Goal: Task Accomplishment & Management: Manage account settings

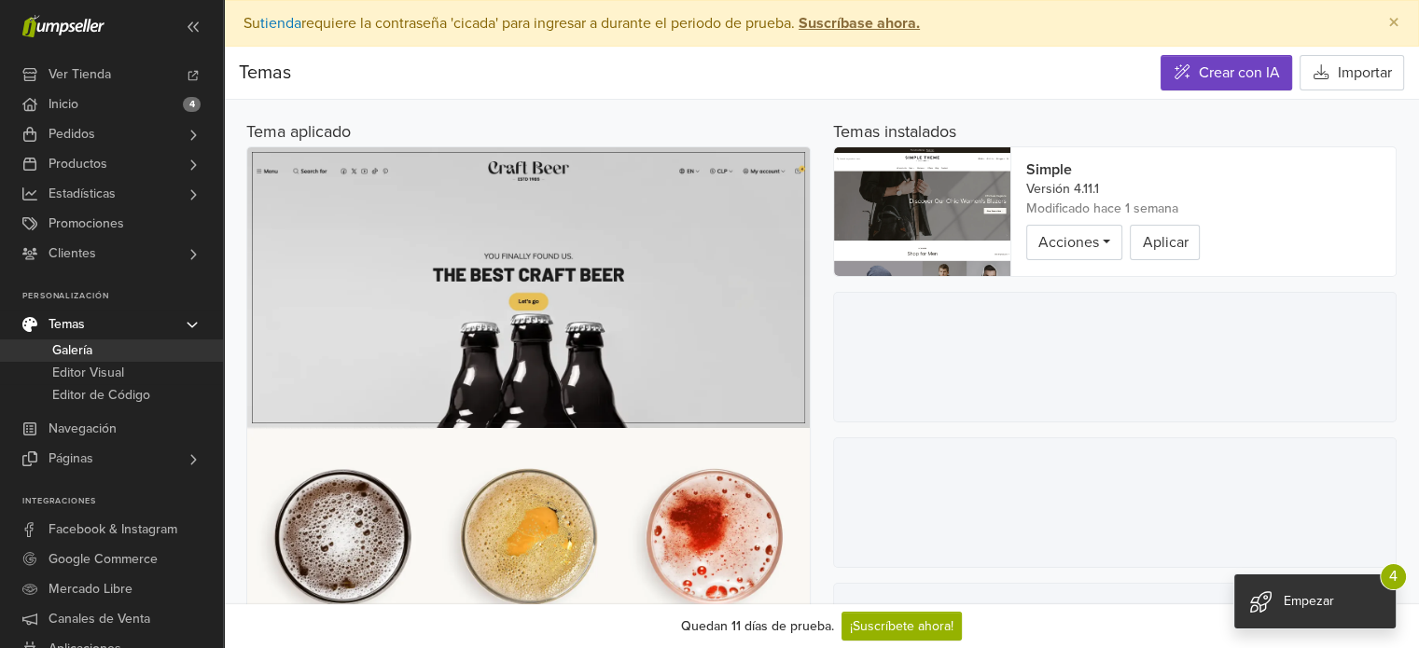
click at [90, 329] on link "Temas" at bounding box center [111, 325] width 223 height 30
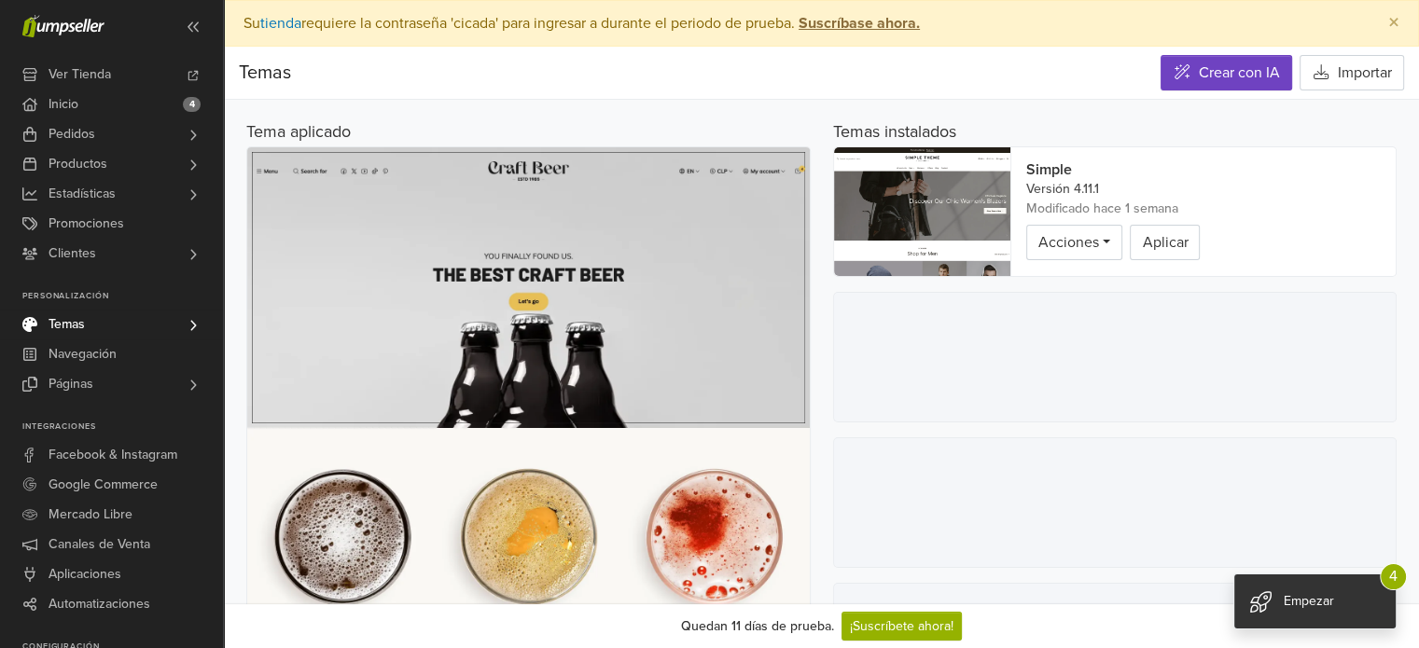
click at [81, 325] on span "Temas" at bounding box center [67, 325] width 36 height 30
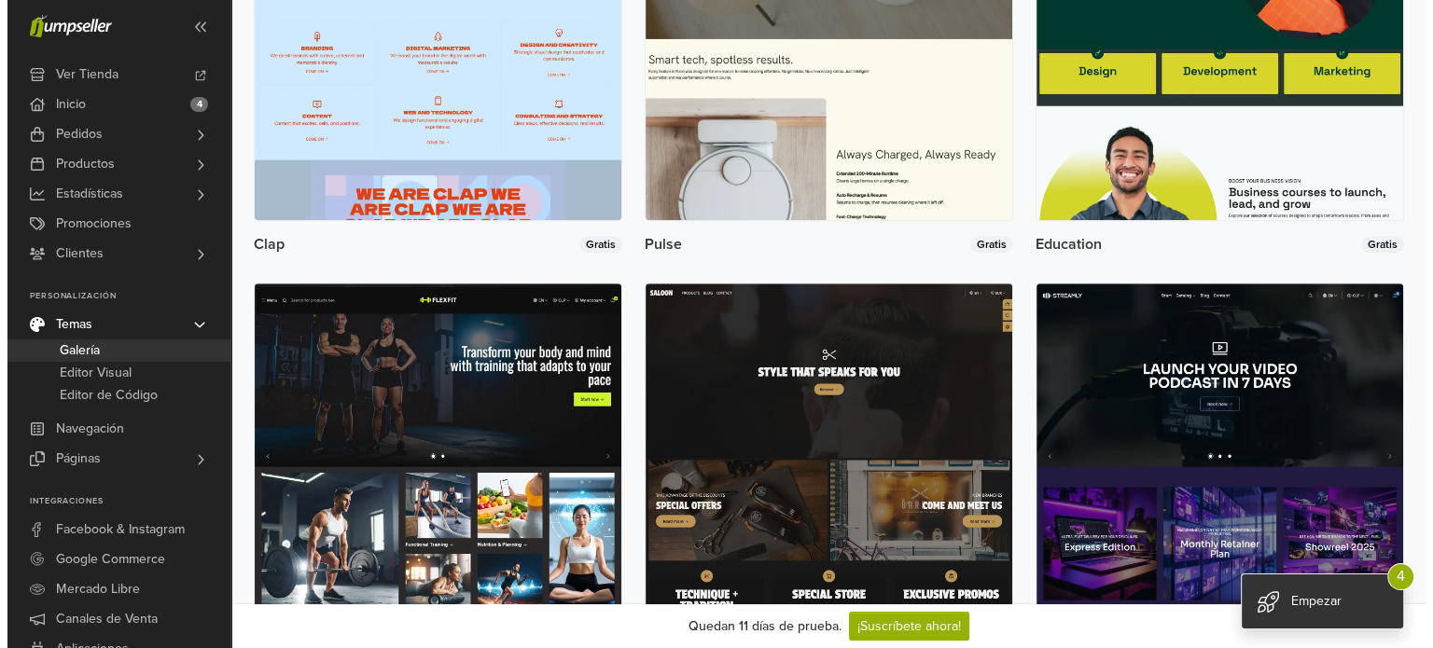
scroll to position [1400, 0]
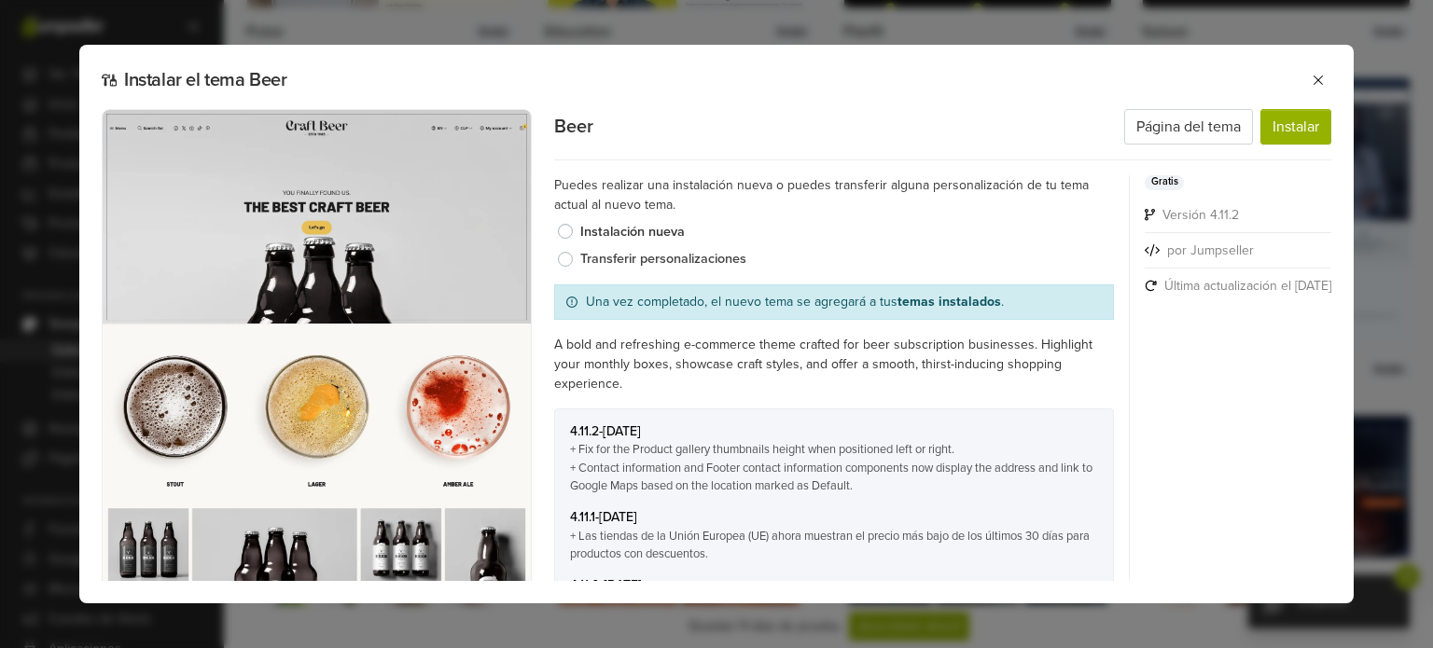
click at [580, 263] on label "Transferir personalizaciones" at bounding box center [847, 259] width 534 height 21
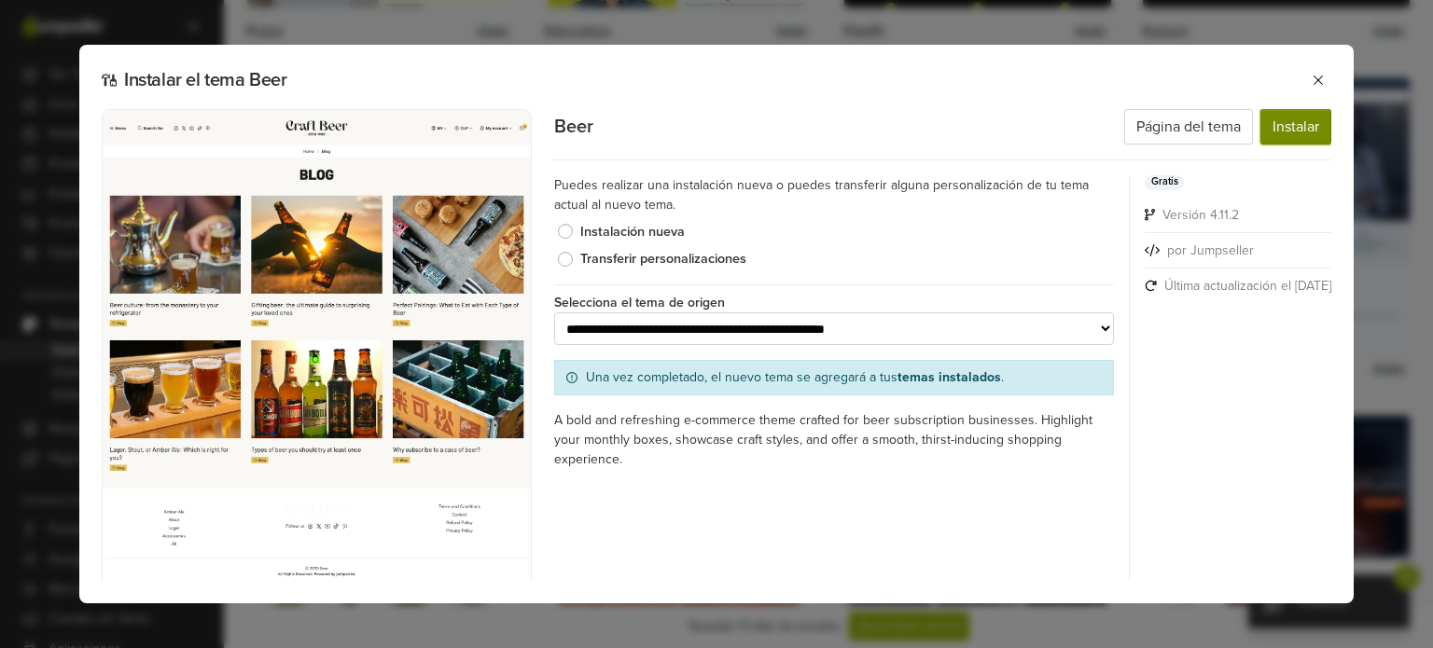
click at [1268, 128] on button "Instalar" at bounding box center [1296, 126] width 71 height 35
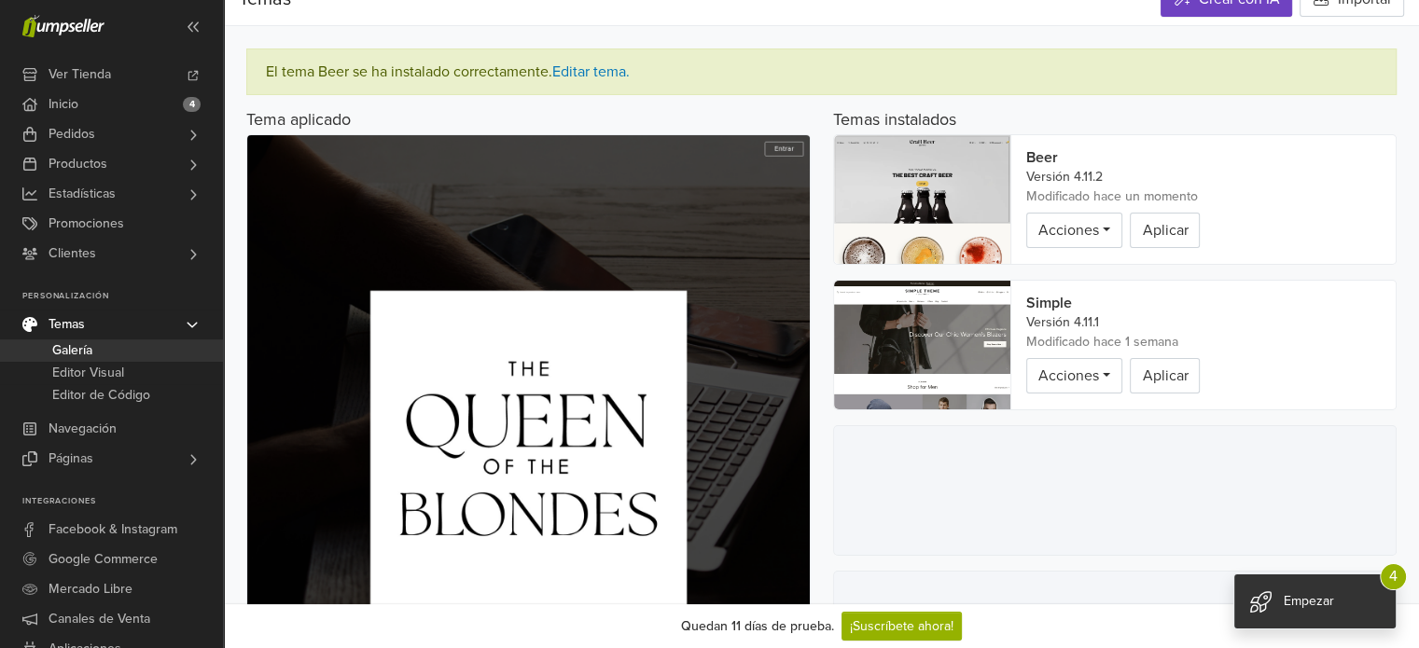
scroll to position [93, 0]
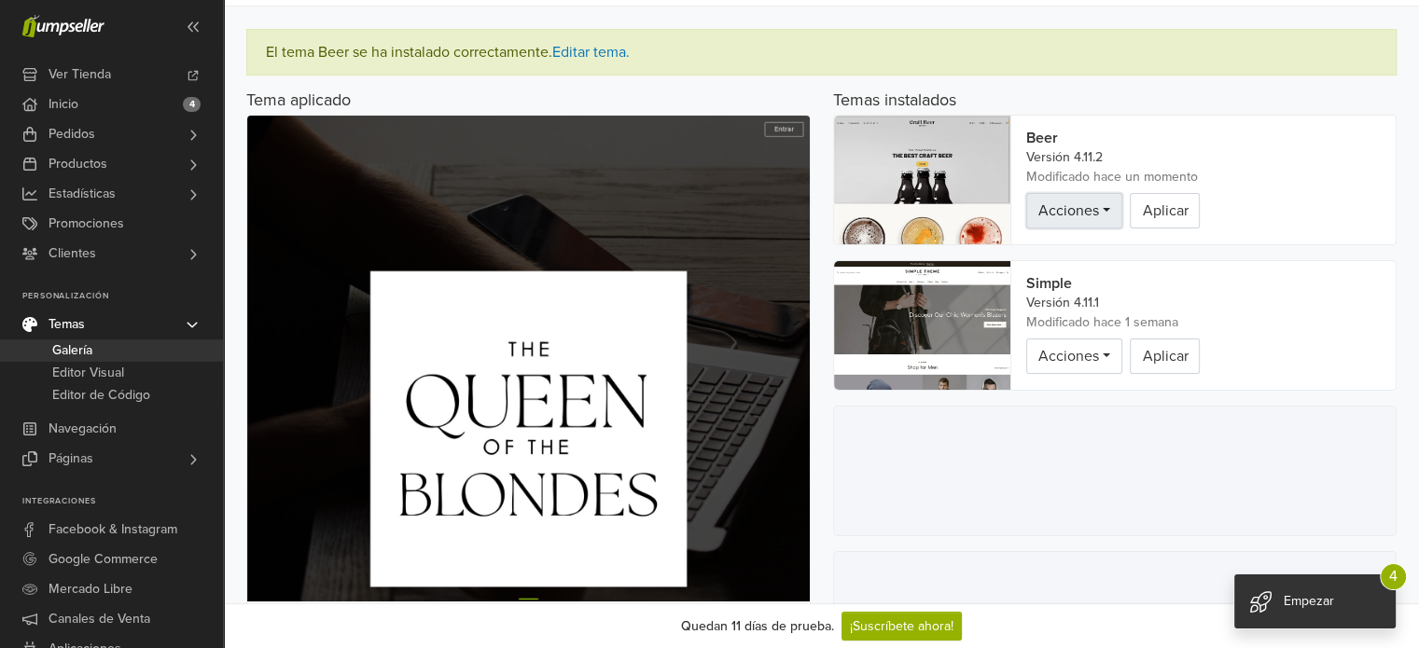
click at [1079, 199] on link "Acciones" at bounding box center [1074, 210] width 96 height 35
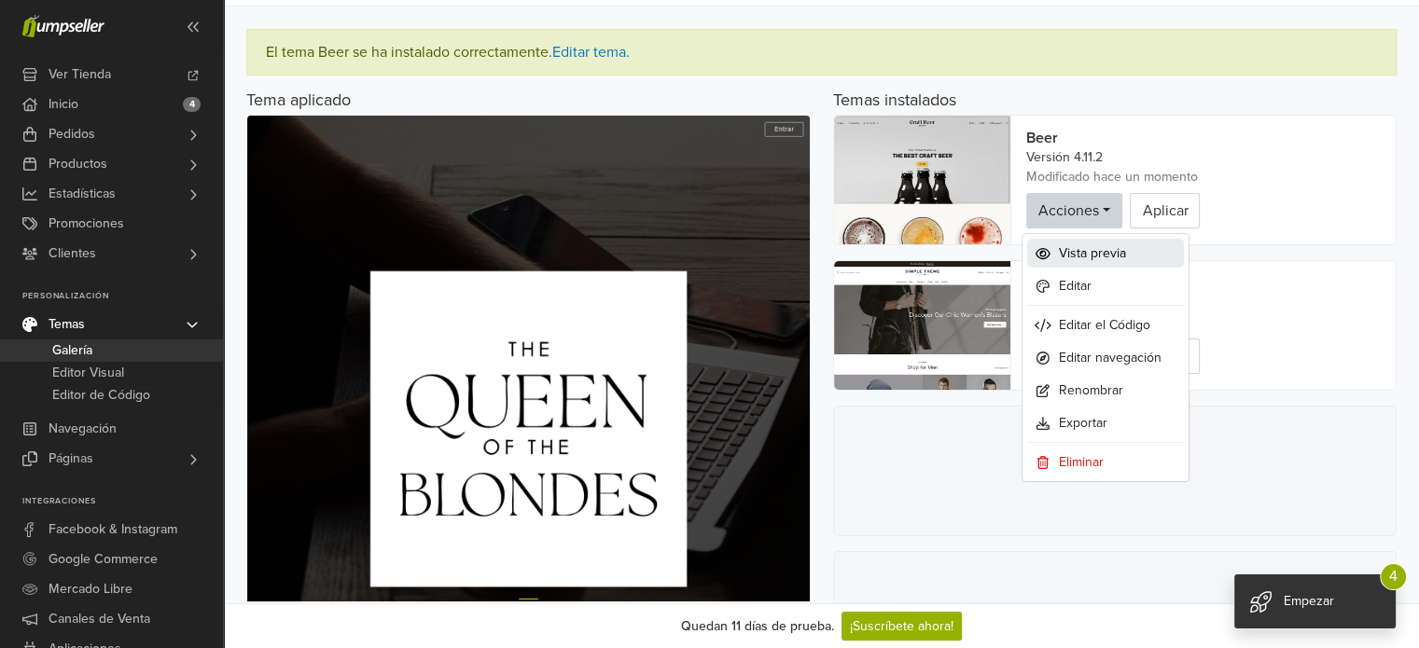
click at [1072, 262] on span "Vista previa" at bounding box center [1092, 254] width 67 height 20
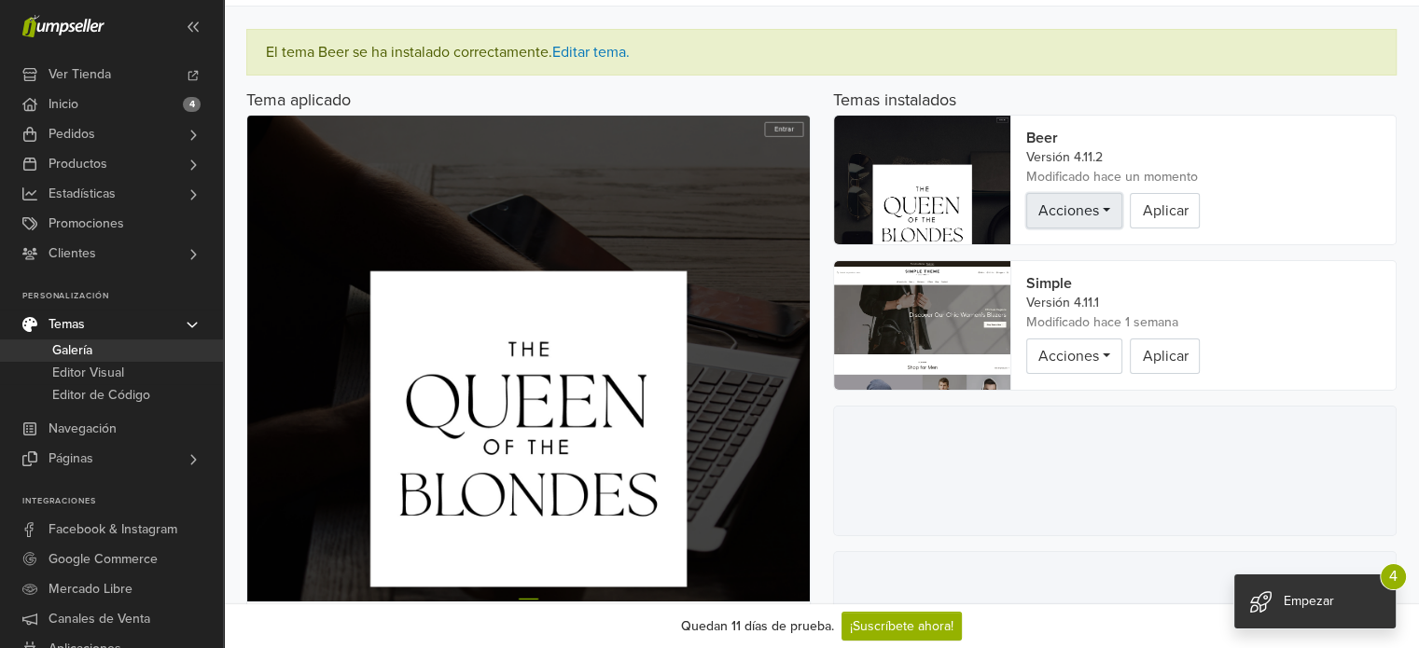
click at [1094, 203] on link "Acciones" at bounding box center [1074, 210] width 96 height 35
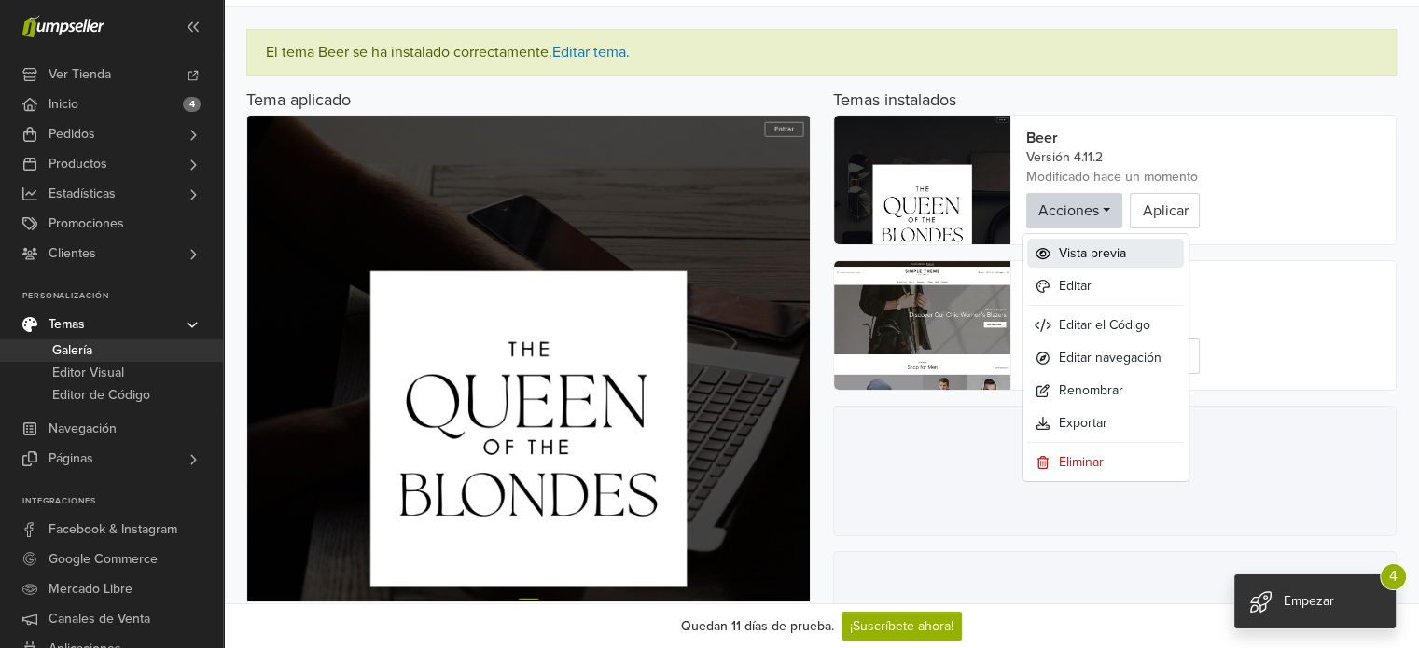
click at [1079, 245] on span "Vista previa" at bounding box center [1092, 254] width 67 height 20
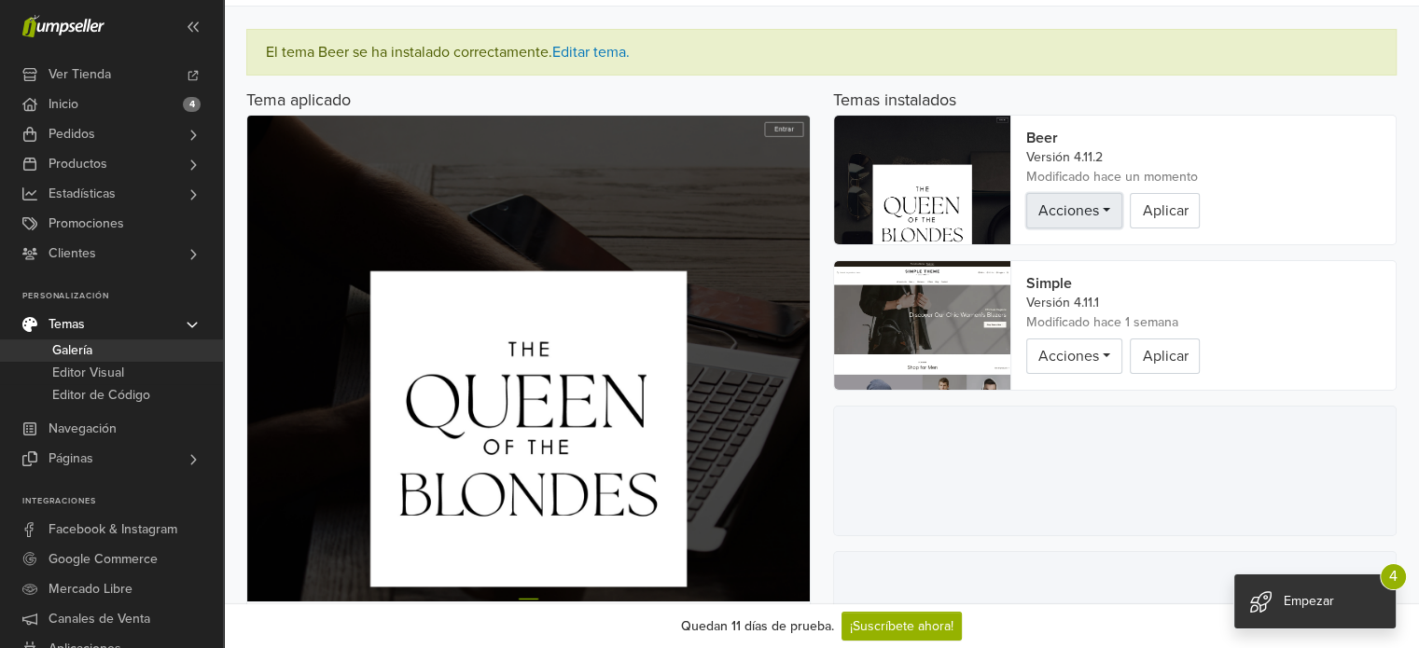
click at [1093, 207] on span "Acciones" at bounding box center [1068, 211] width 61 height 19
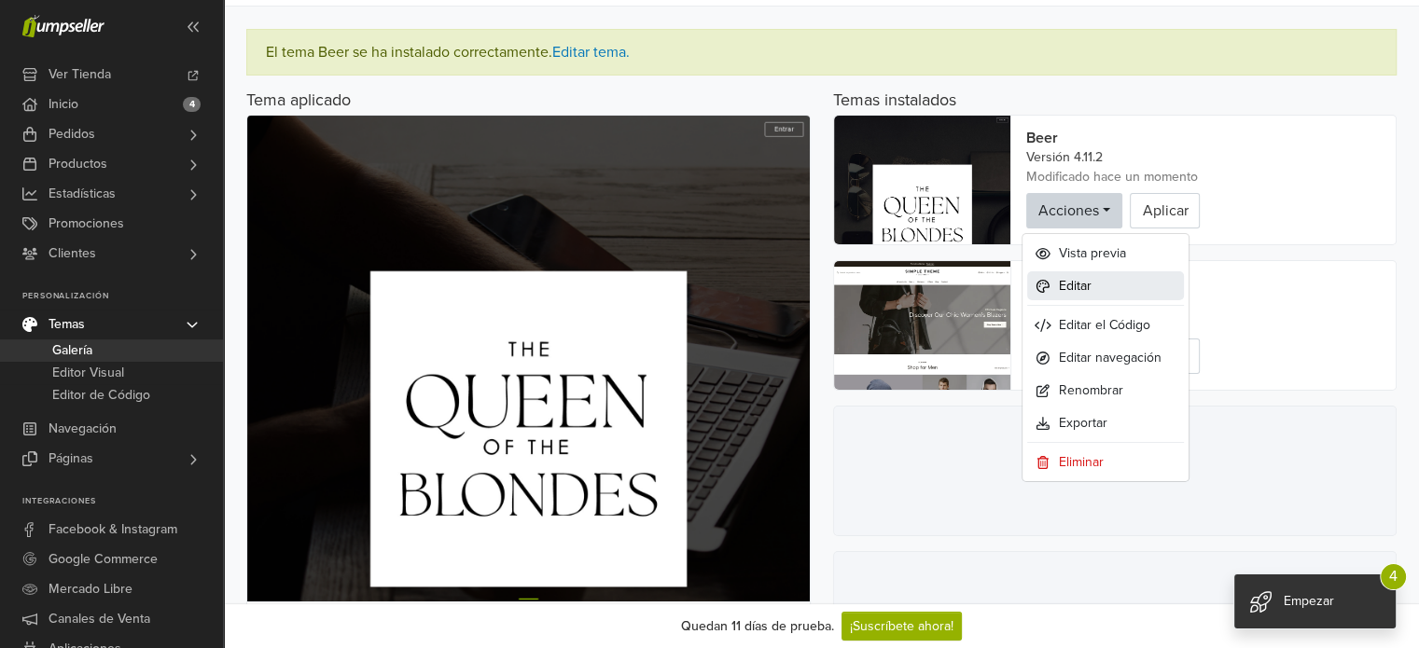
click at [1086, 292] on span "Editar" at bounding box center [1075, 286] width 33 height 20
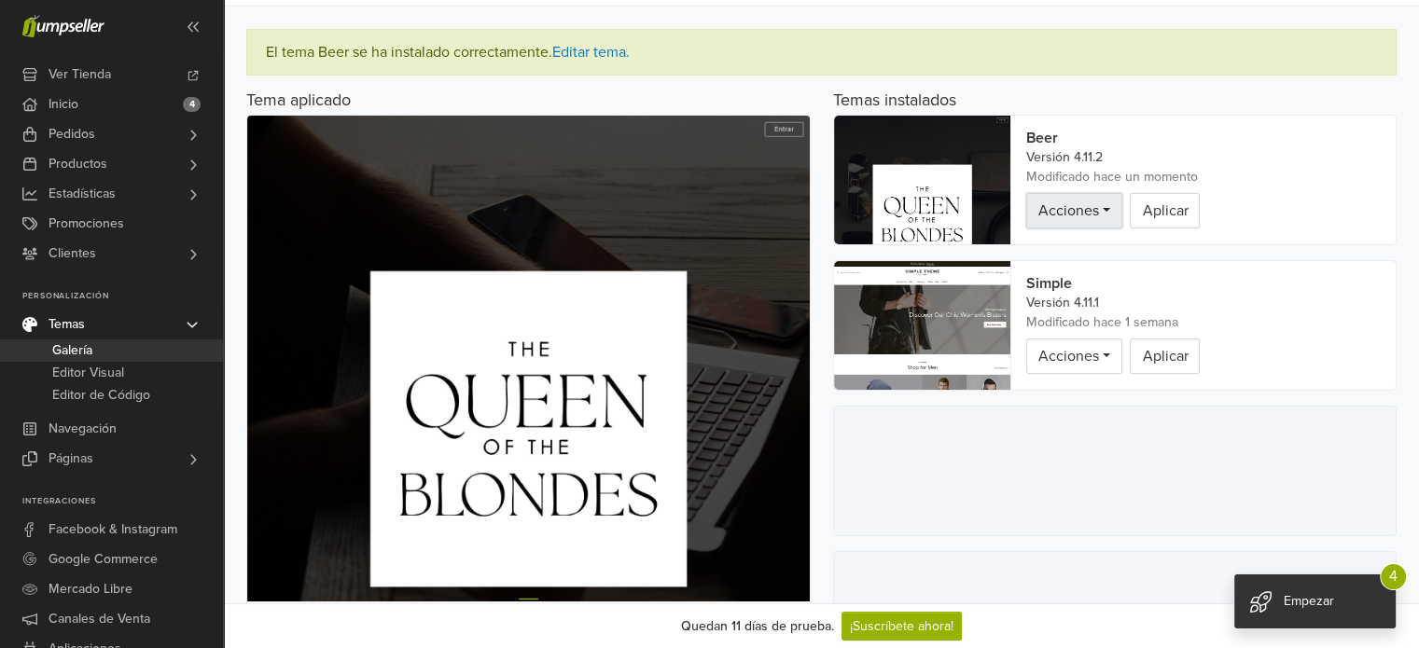
click at [1041, 218] on span "Acciones" at bounding box center [1068, 211] width 61 height 19
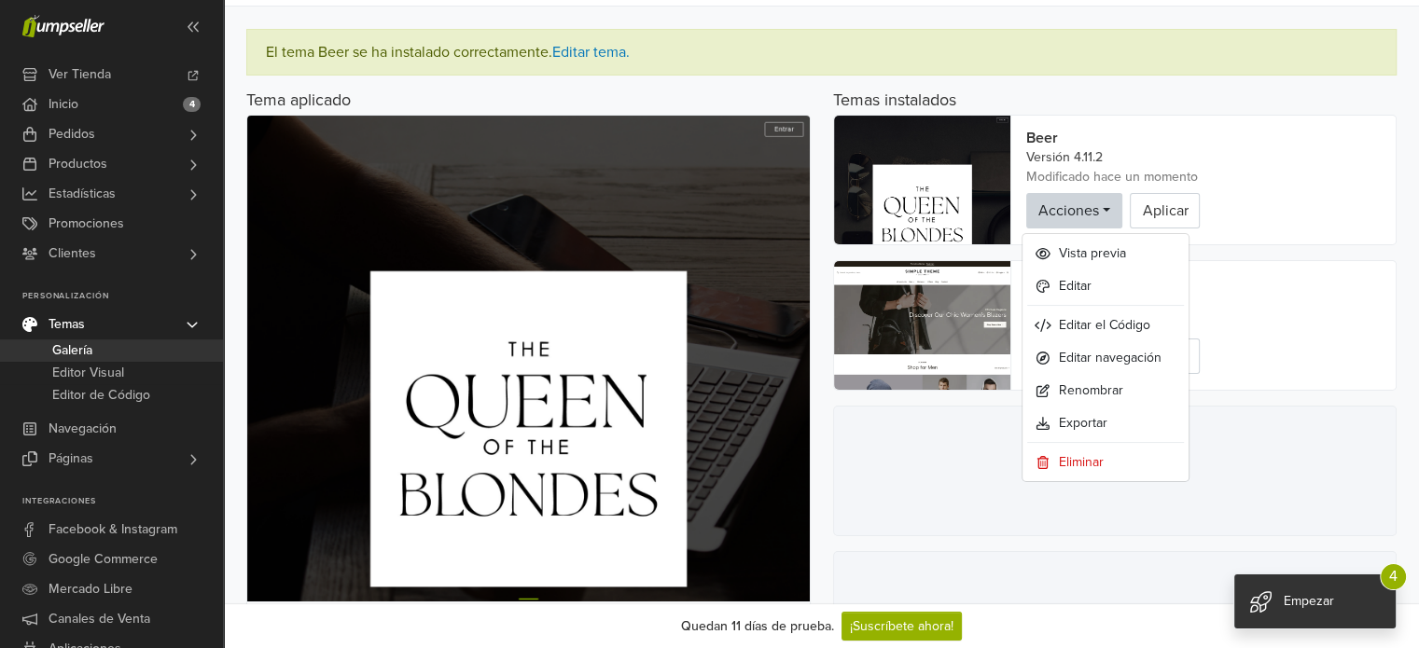
click at [1075, 101] on div "Temas instalados" at bounding box center [1115, 101] width 564 height 21
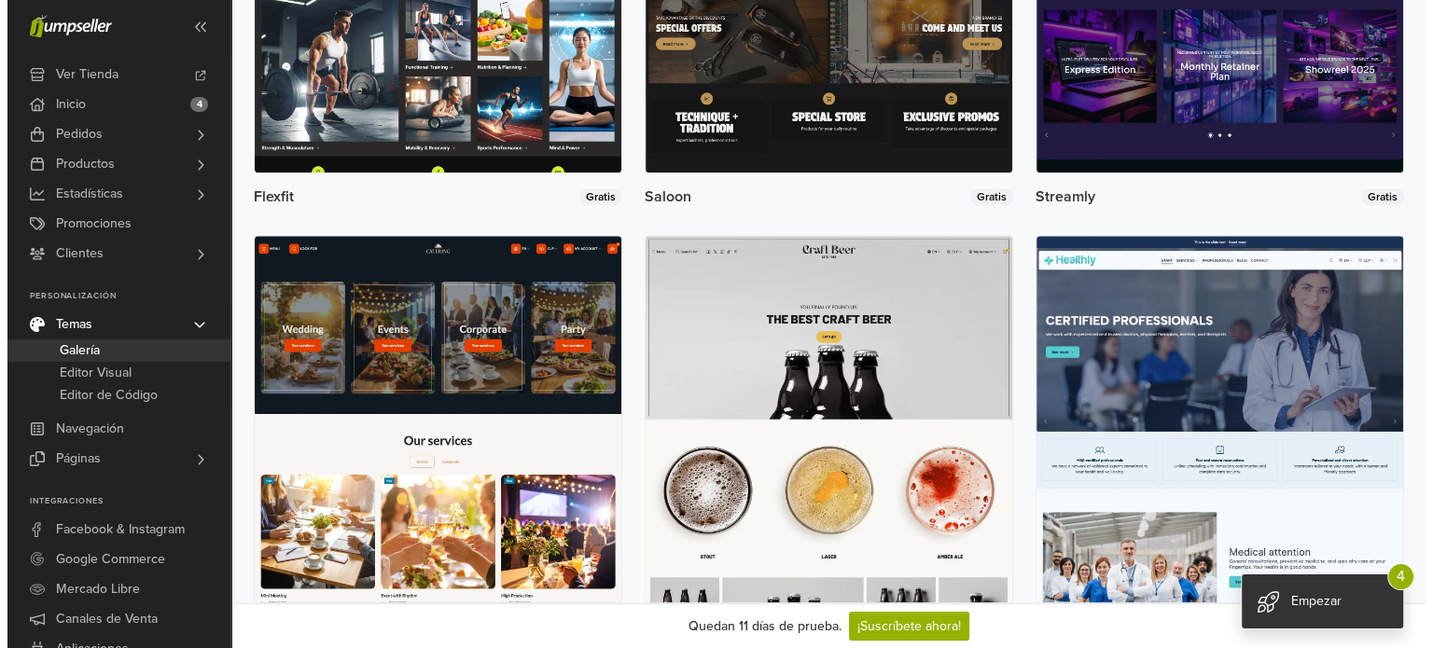
scroll to position [1959, 0]
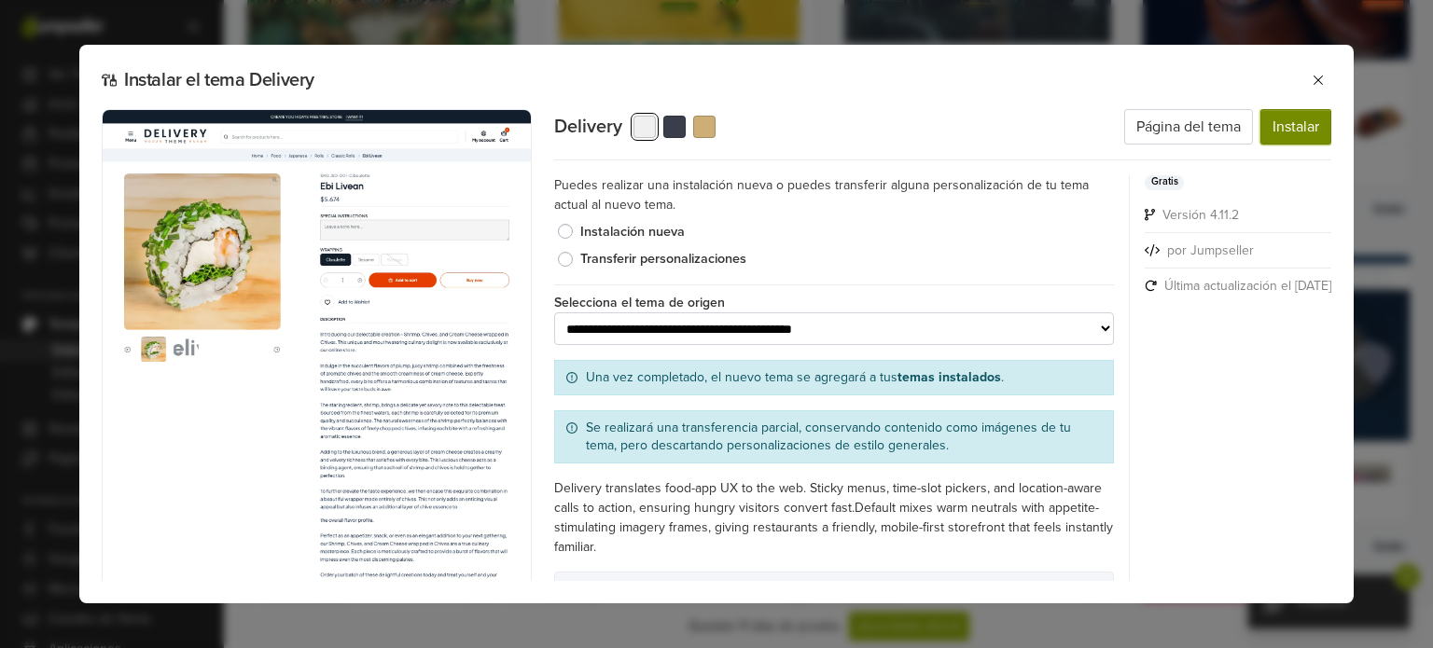
click at [1283, 135] on button "Instalar" at bounding box center [1296, 126] width 71 height 35
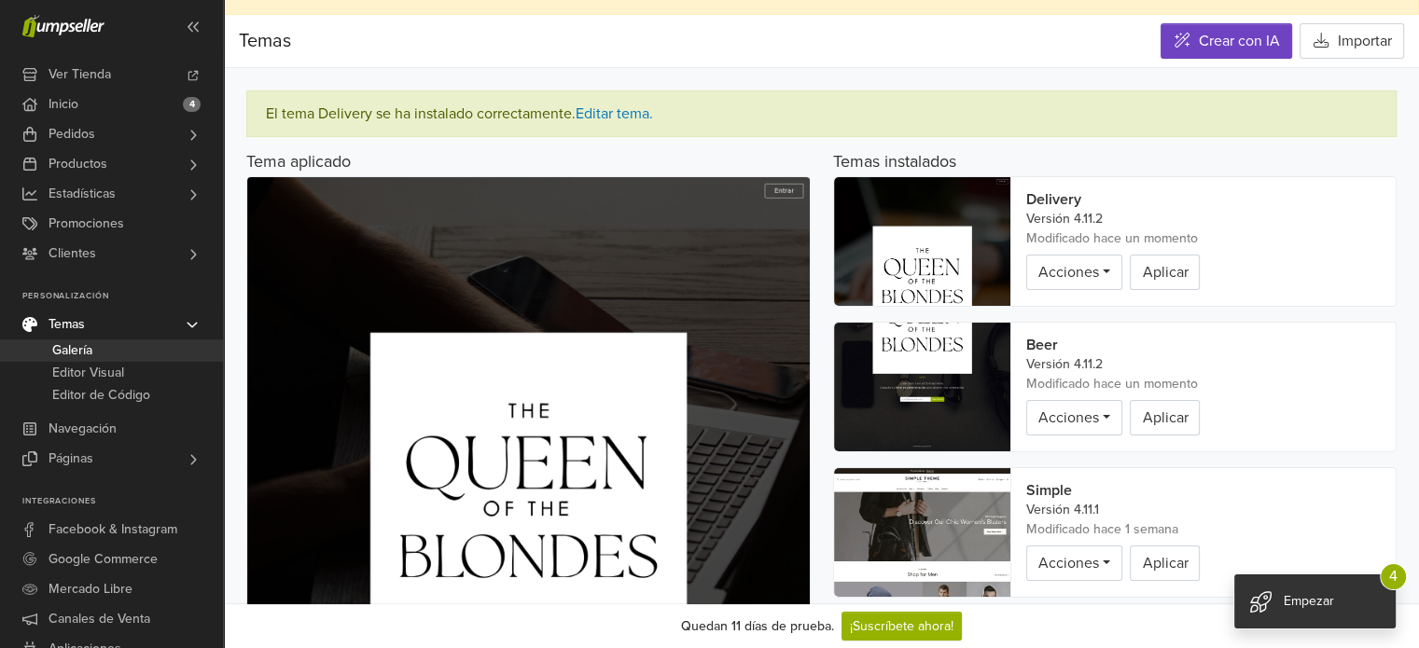
scroll to position [0, 0]
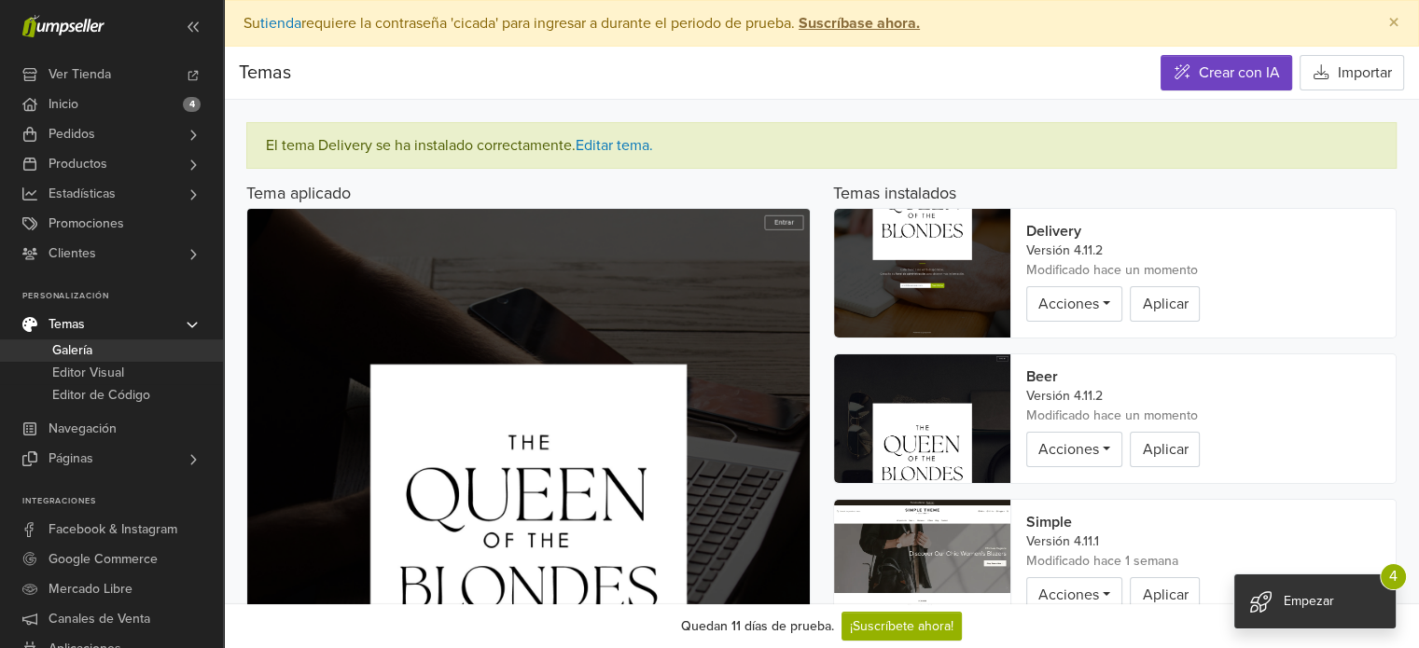
click at [887, 249] on img at bounding box center [922, 273] width 177 height 129
click at [921, 260] on img at bounding box center [922, 273] width 177 height 129
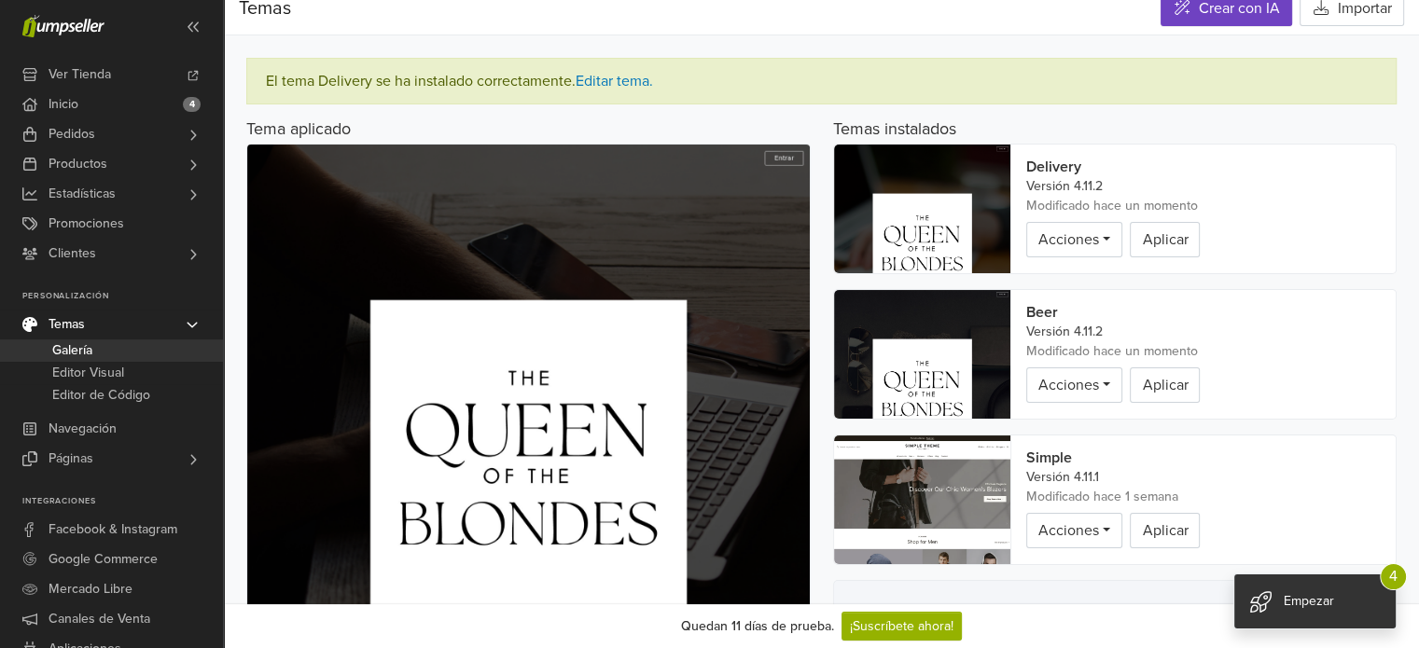
scroll to position [93, 0]
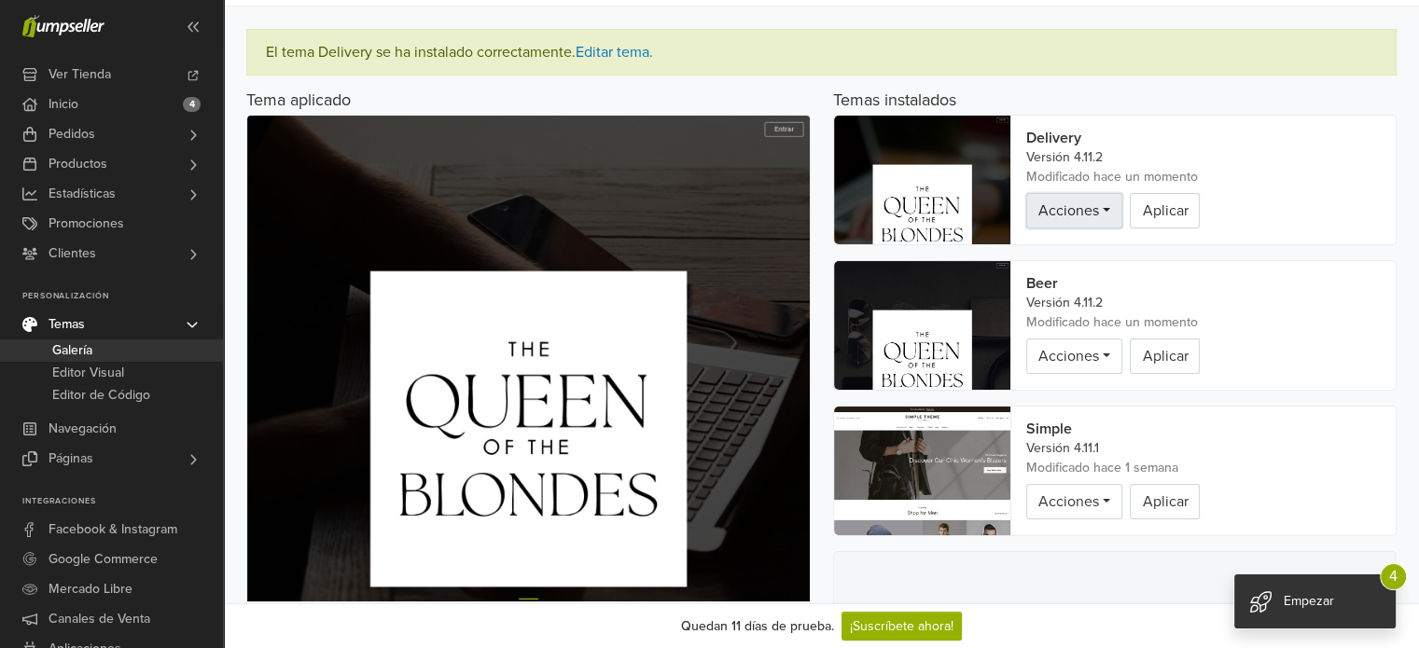
click at [1083, 202] on span "Acciones" at bounding box center [1068, 211] width 61 height 19
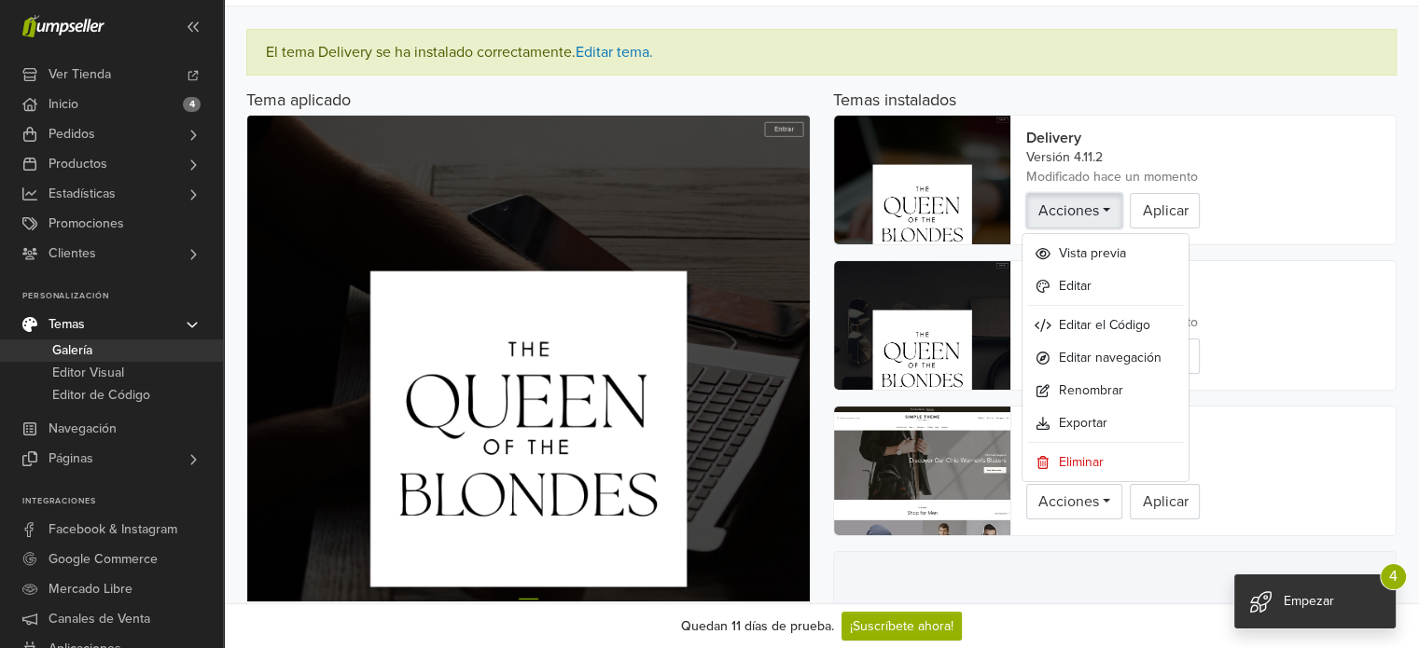
click at [1093, 202] on span "Acciones" at bounding box center [1068, 211] width 61 height 19
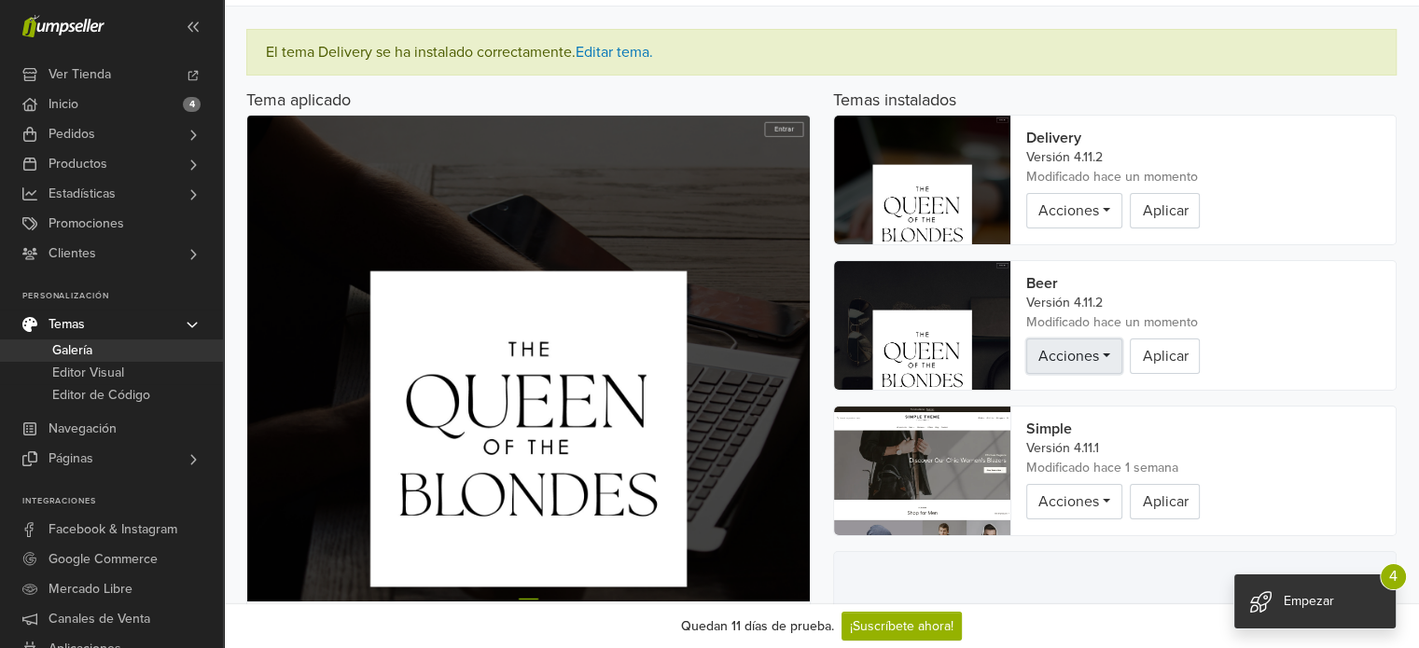
click at [1090, 354] on span "Acciones" at bounding box center [1068, 356] width 61 height 19
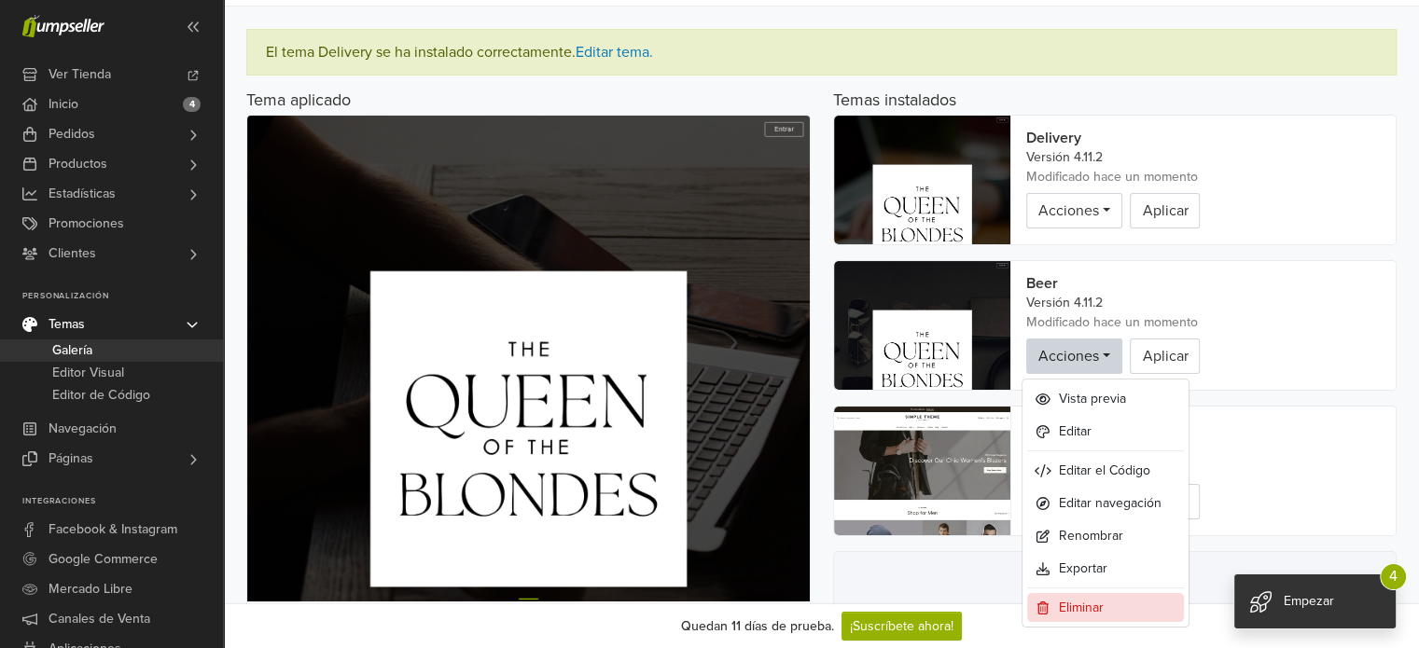
click at [1112, 601] on link "Eliminar" at bounding box center [1105, 607] width 157 height 29
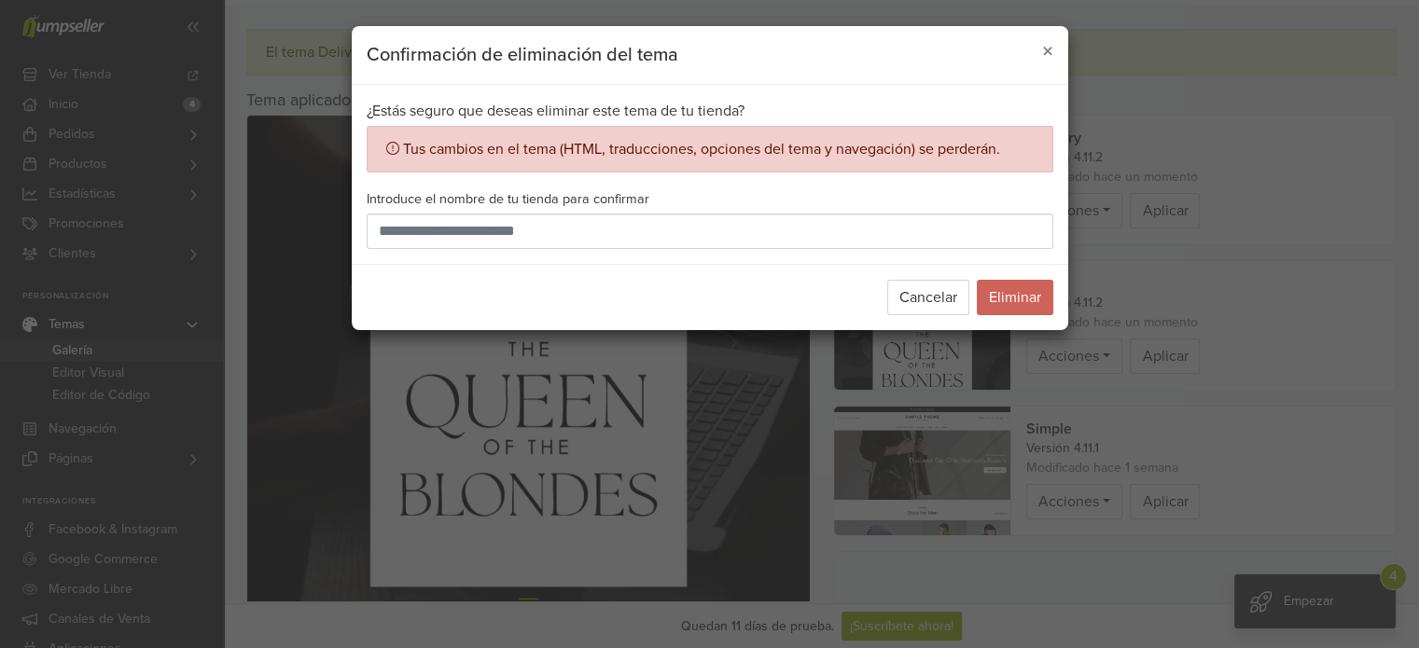
click at [620, 137] on div "Tus cambios en el tema (HTML, traducciones, opciones del tema y navegación) se …" at bounding box center [710, 149] width 687 height 47
click at [1052, 57] on button "×" at bounding box center [1047, 52] width 41 height 52
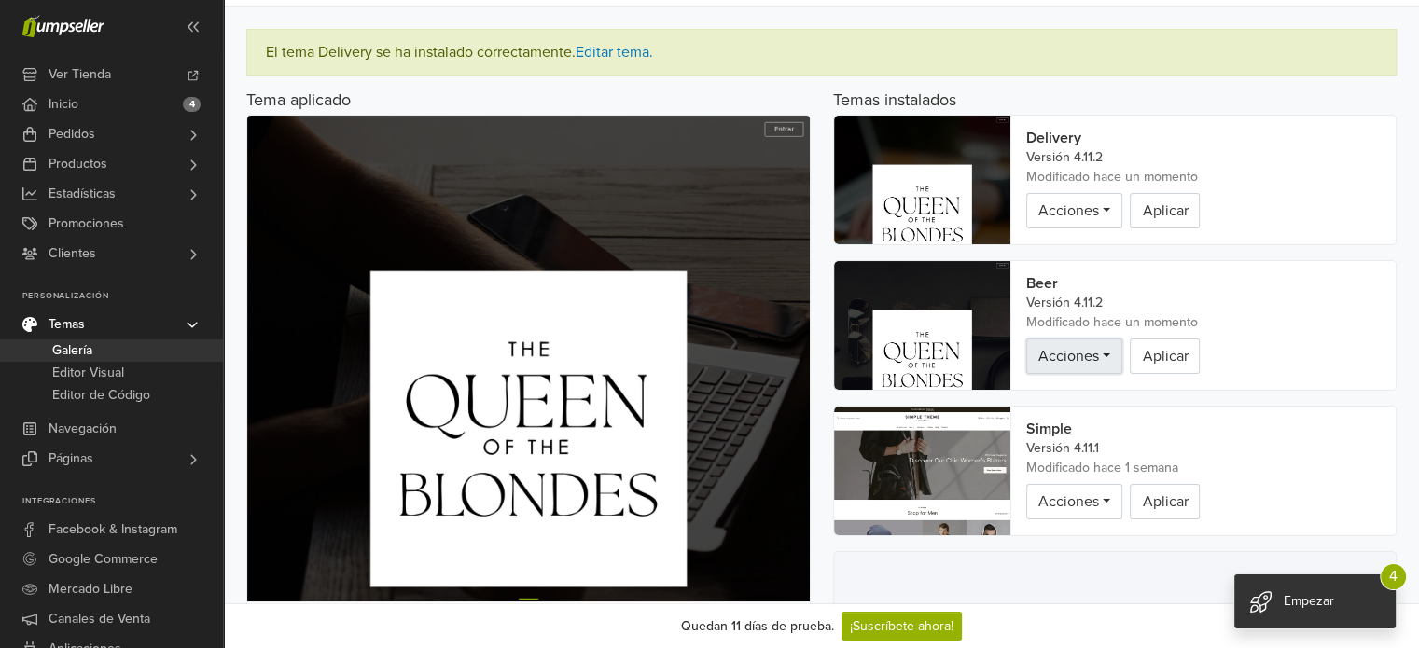
click at [1095, 350] on link "Acciones" at bounding box center [1074, 356] width 96 height 35
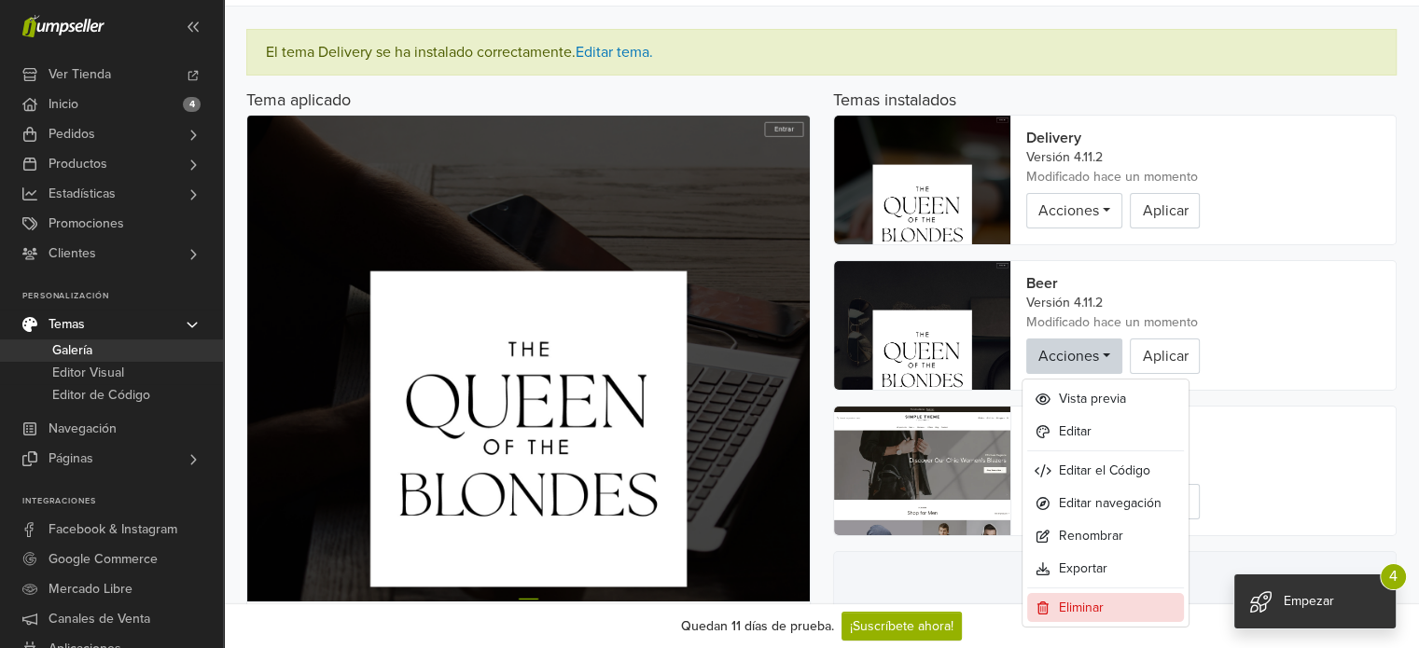
click at [1135, 599] on link "Eliminar" at bounding box center [1105, 607] width 157 height 29
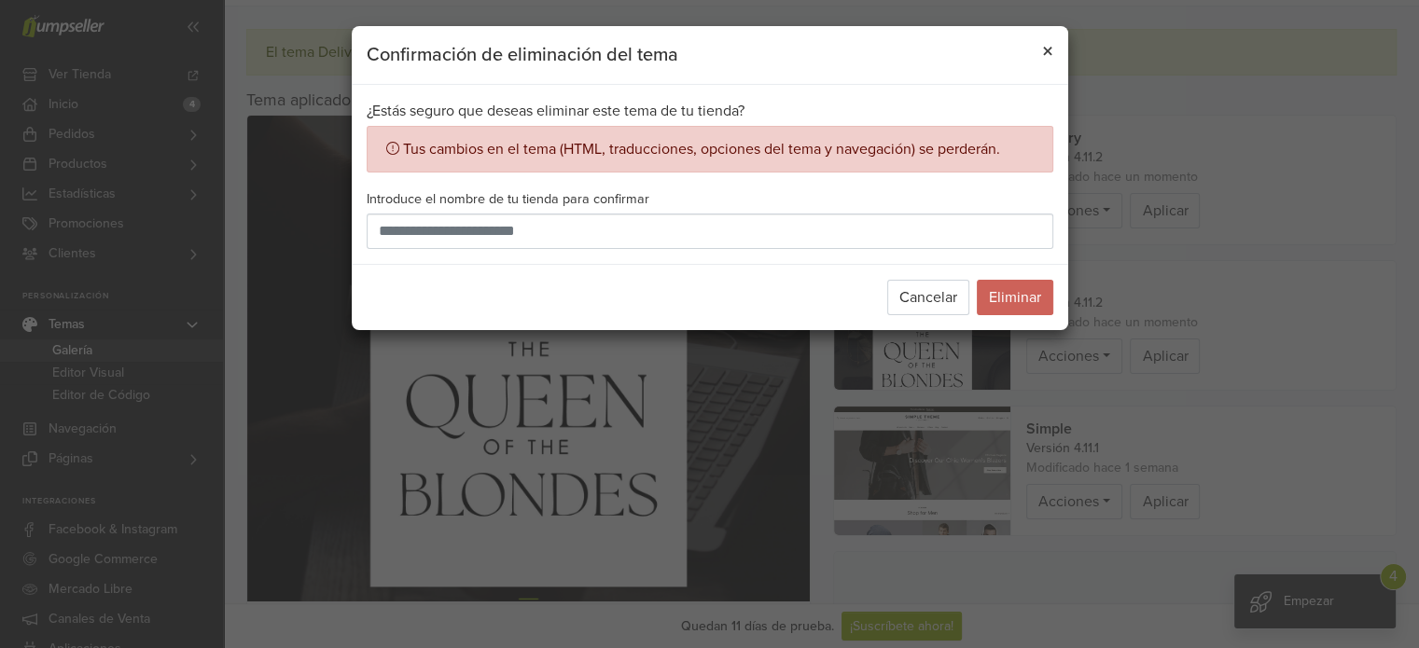
click at [1042, 42] on span "×" at bounding box center [1047, 51] width 11 height 27
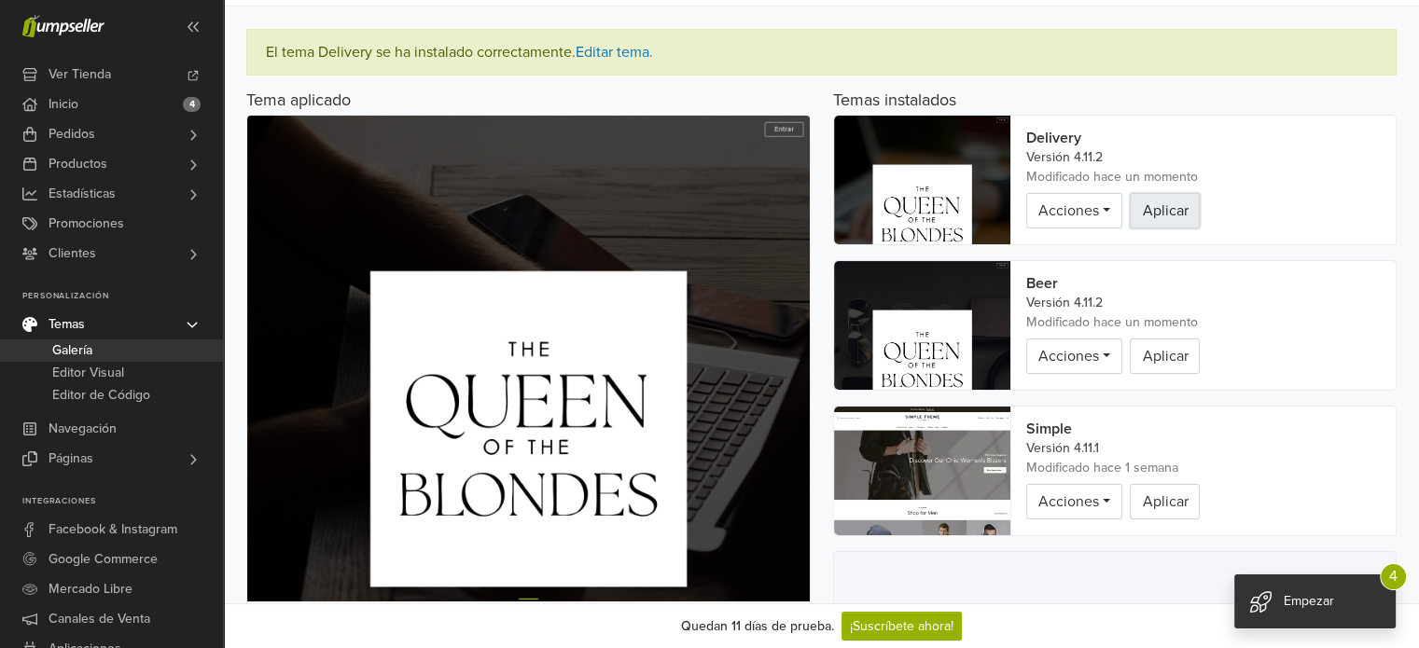
click at [1153, 205] on button "Aplicar" at bounding box center [1165, 210] width 70 height 35
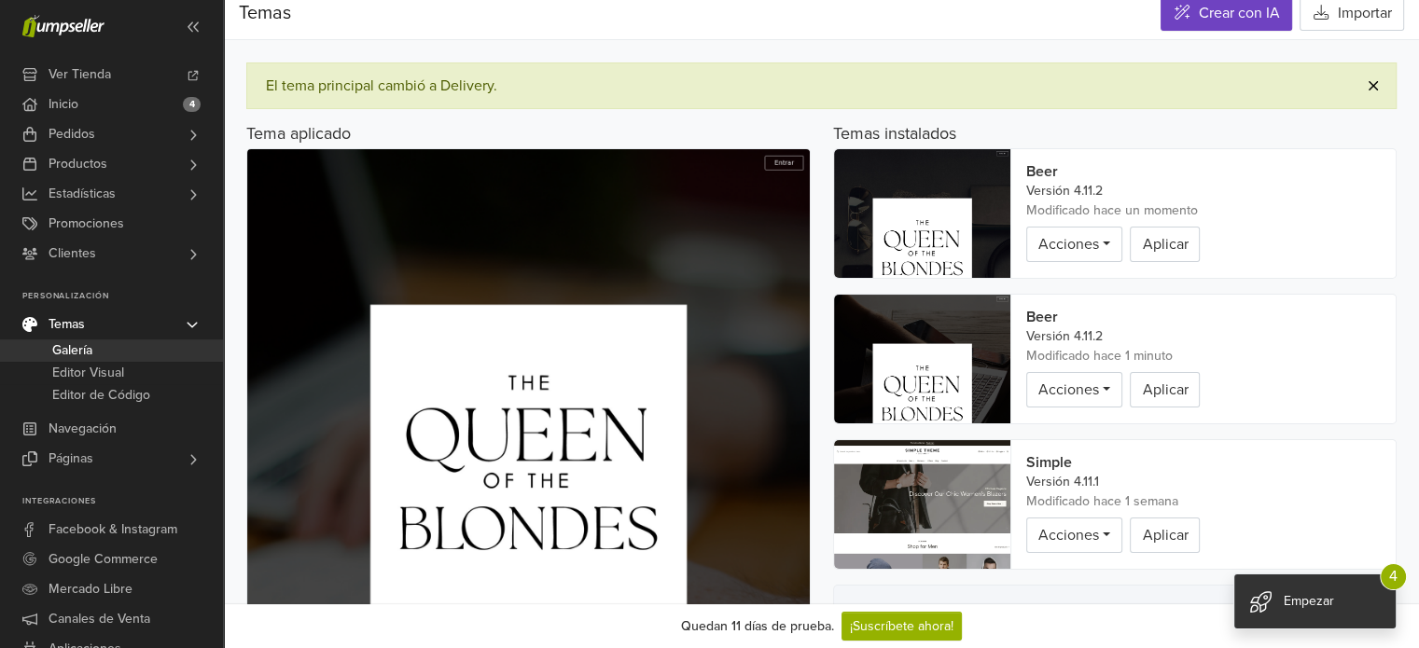
scroll to position [0, 0]
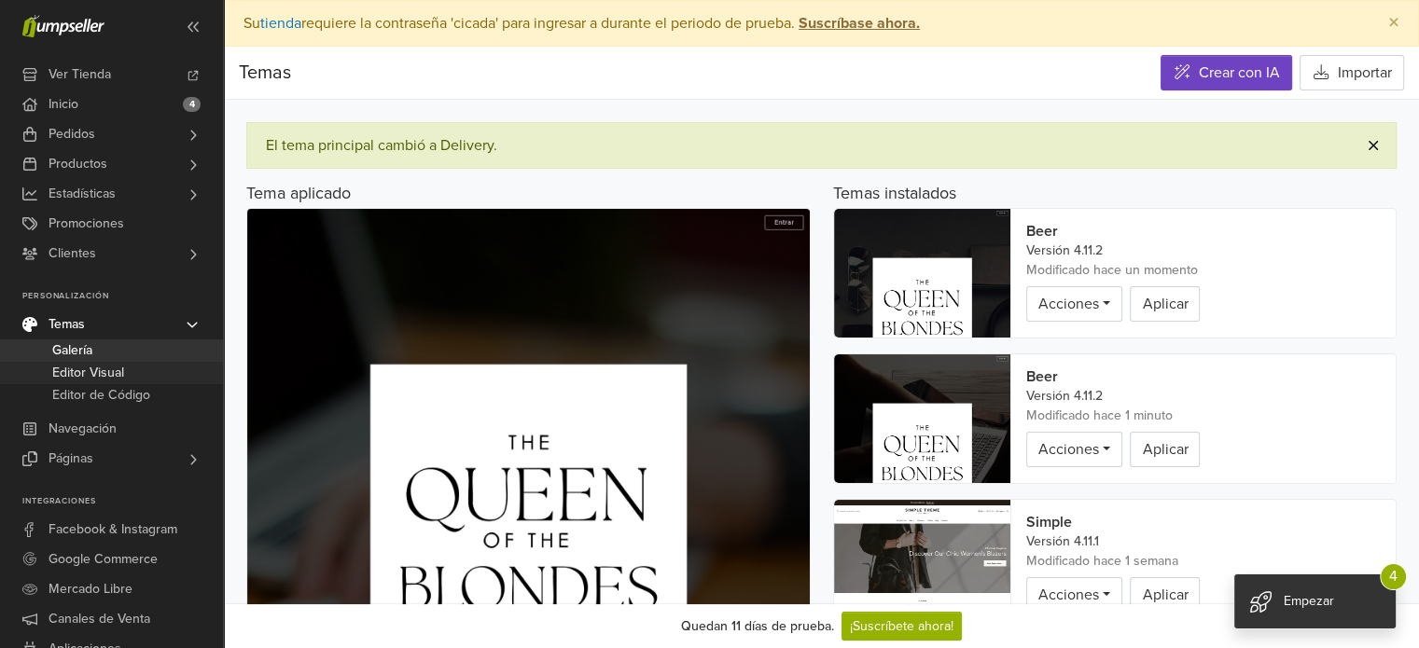
click at [115, 365] on span "Editor Visual" at bounding box center [88, 373] width 72 height 22
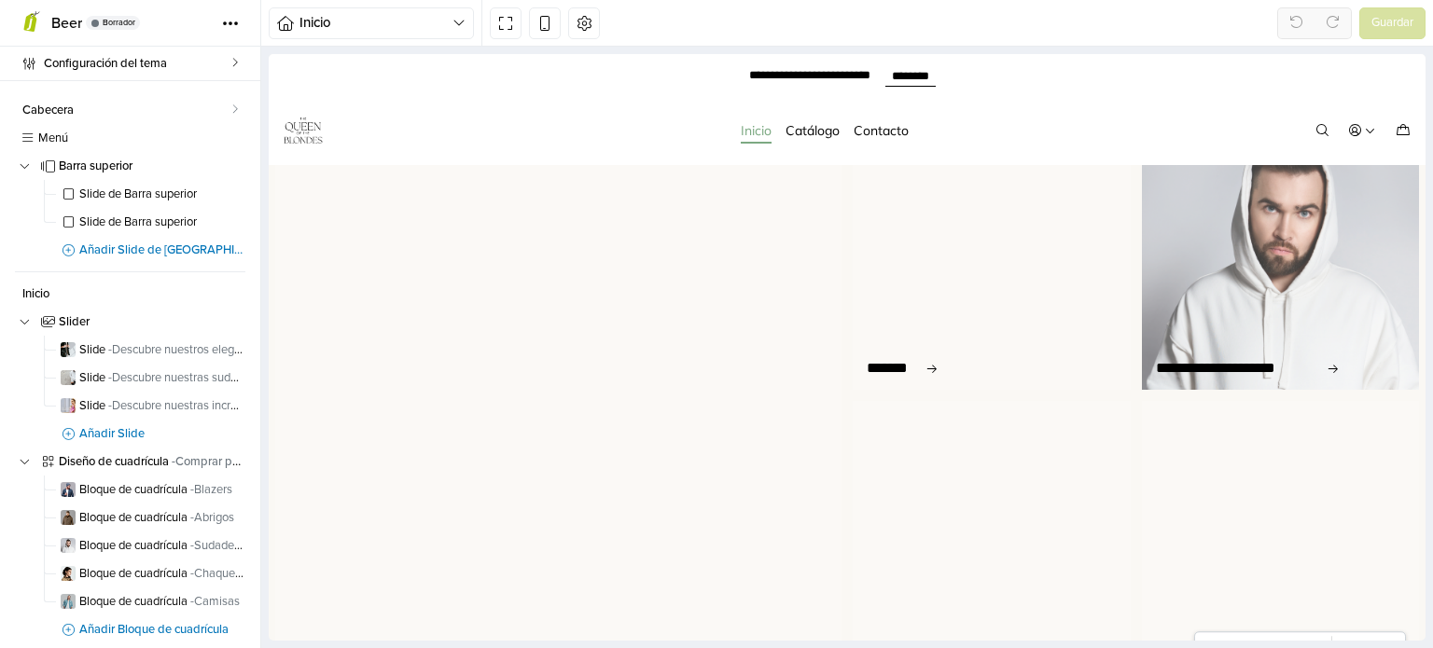
scroll to position [840, 0]
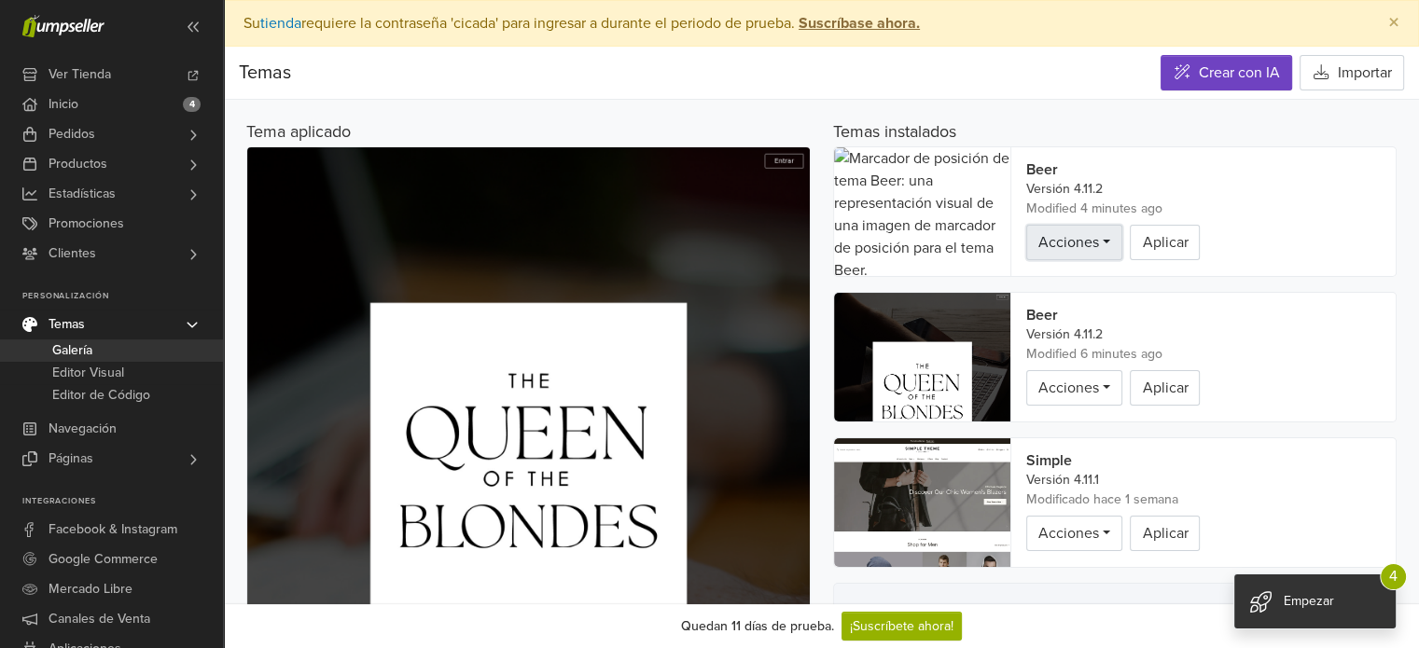
click at [1101, 231] on link "Acciones" at bounding box center [1074, 242] width 96 height 35
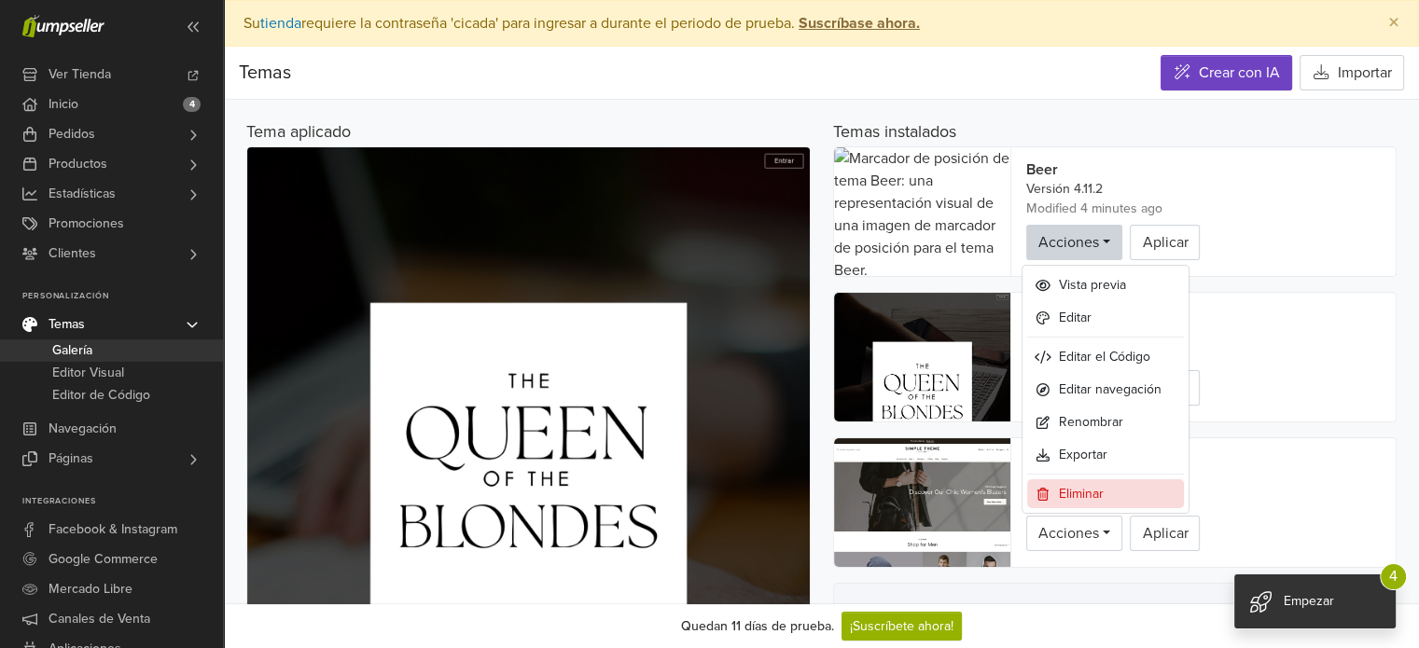
click at [1096, 480] on link "Eliminar" at bounding box center [1105, 494] width 157 height 29
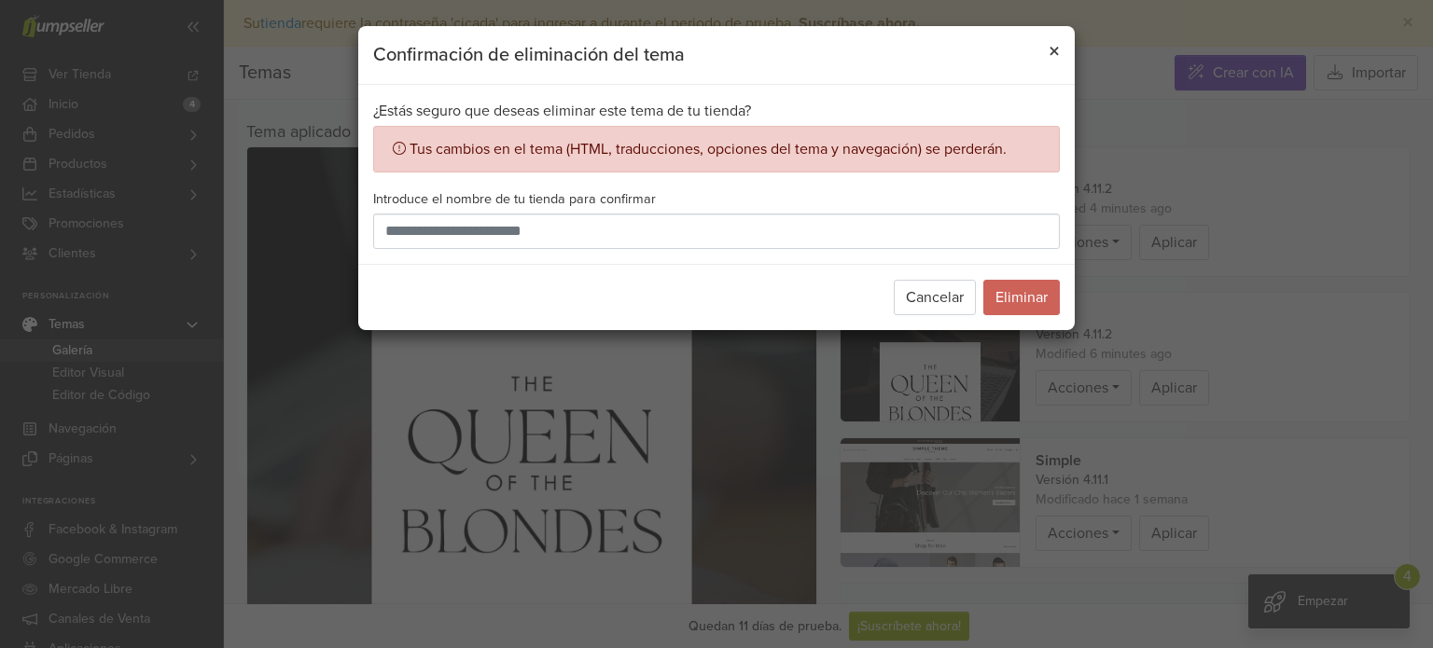
click at [1053, 49] on span "×" at bounding box center [1054, 51] width 11 height 27
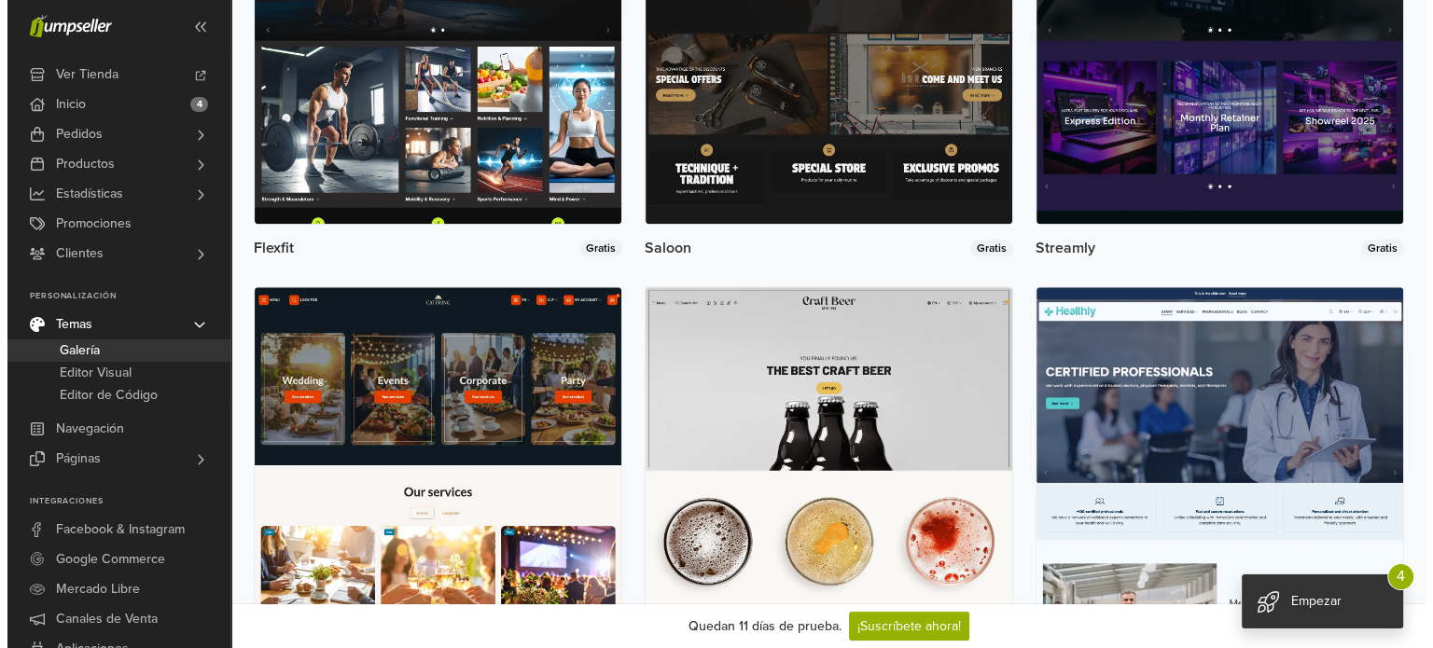
scroll to position [1866, 0]
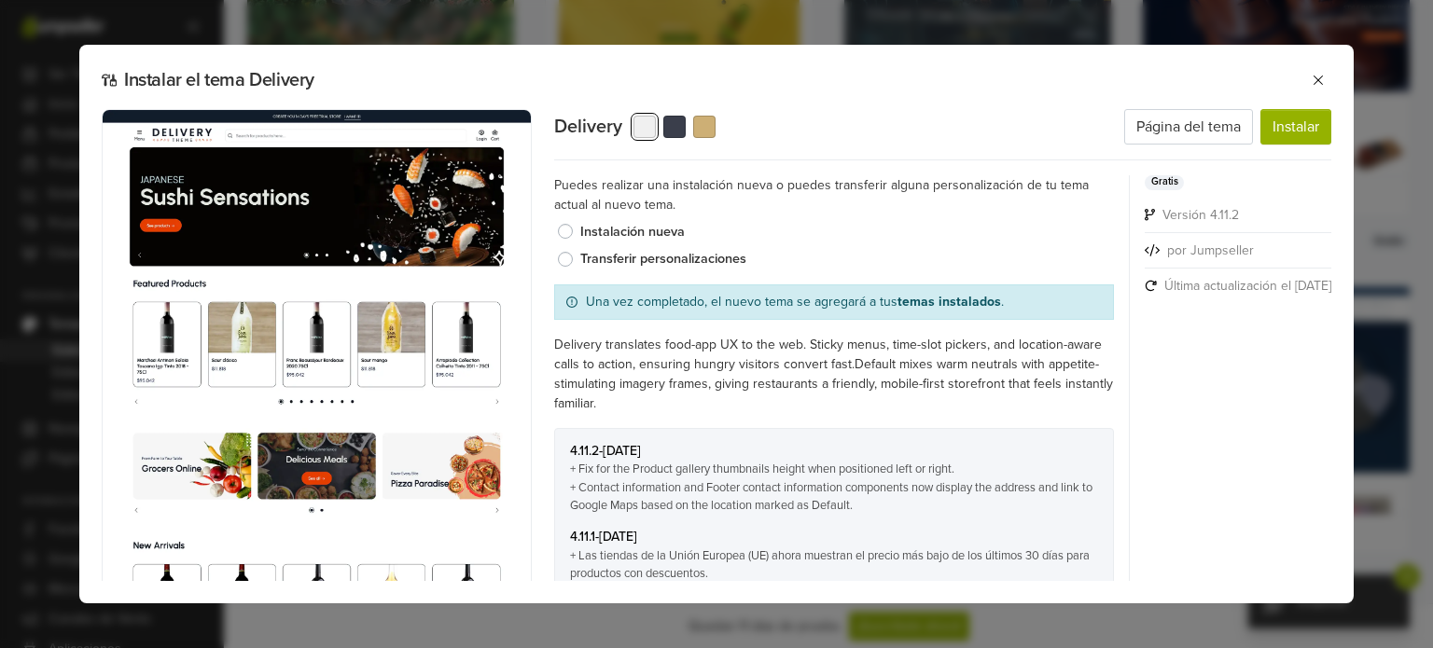
click at [580, 254] on label "Transferir personalizaciones" at bounding box center [847, 259] width 534 height 21
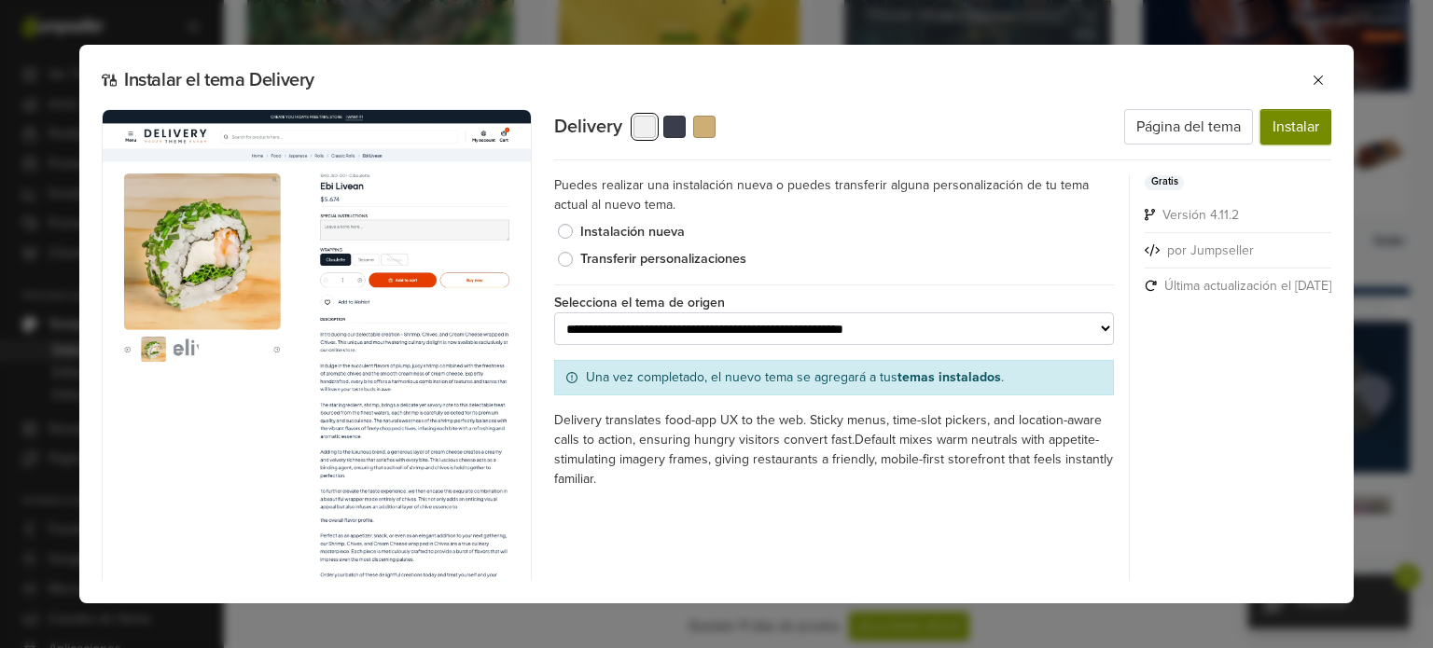
click at [1269, 132] on button "Instalar" at bounding box center [1296, 126] width 71 height 35
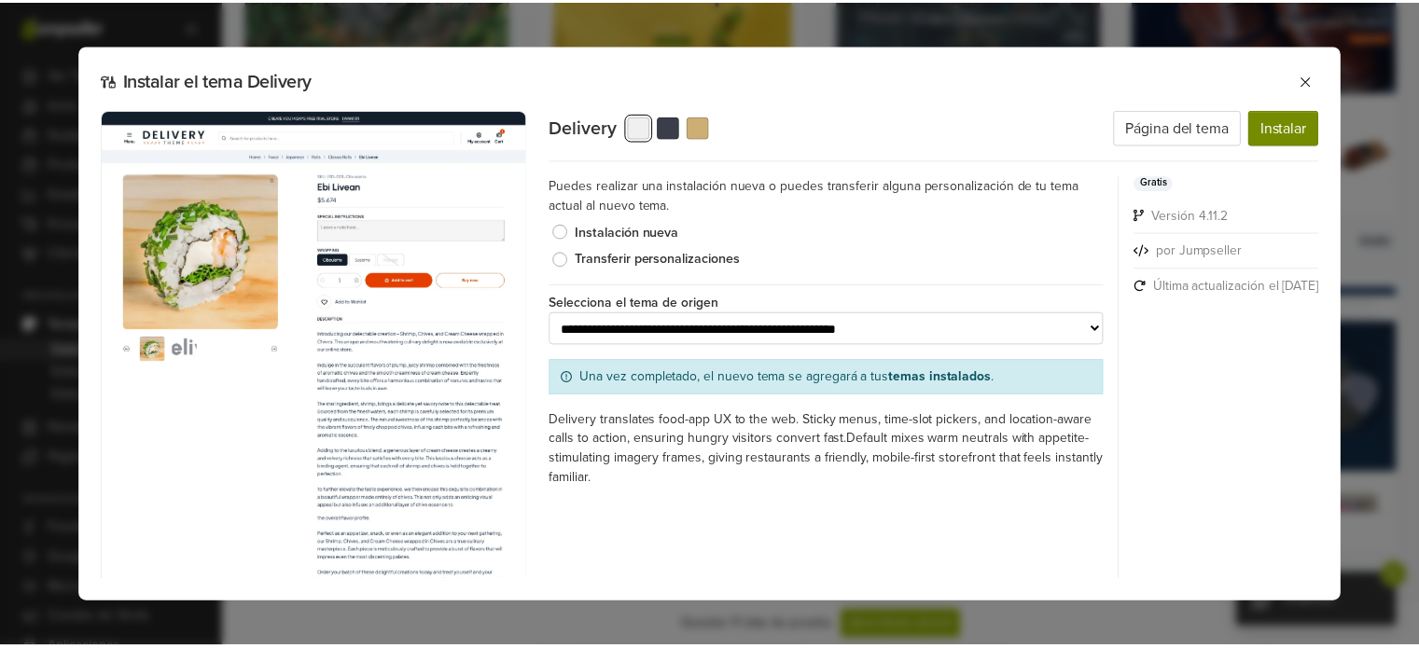
scroll to position [0, 0]
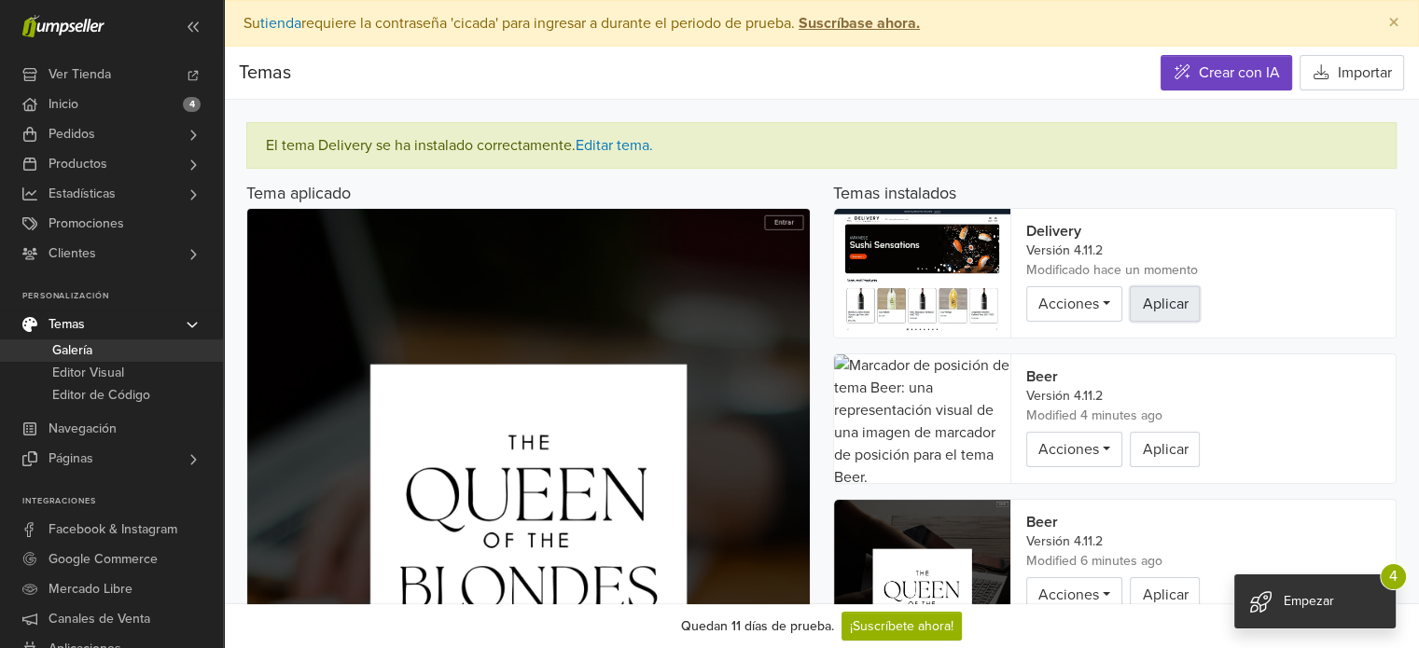
click at [1155, 307] on button "Aplicar" at bounding box center [1165, 303] width 70 height 35
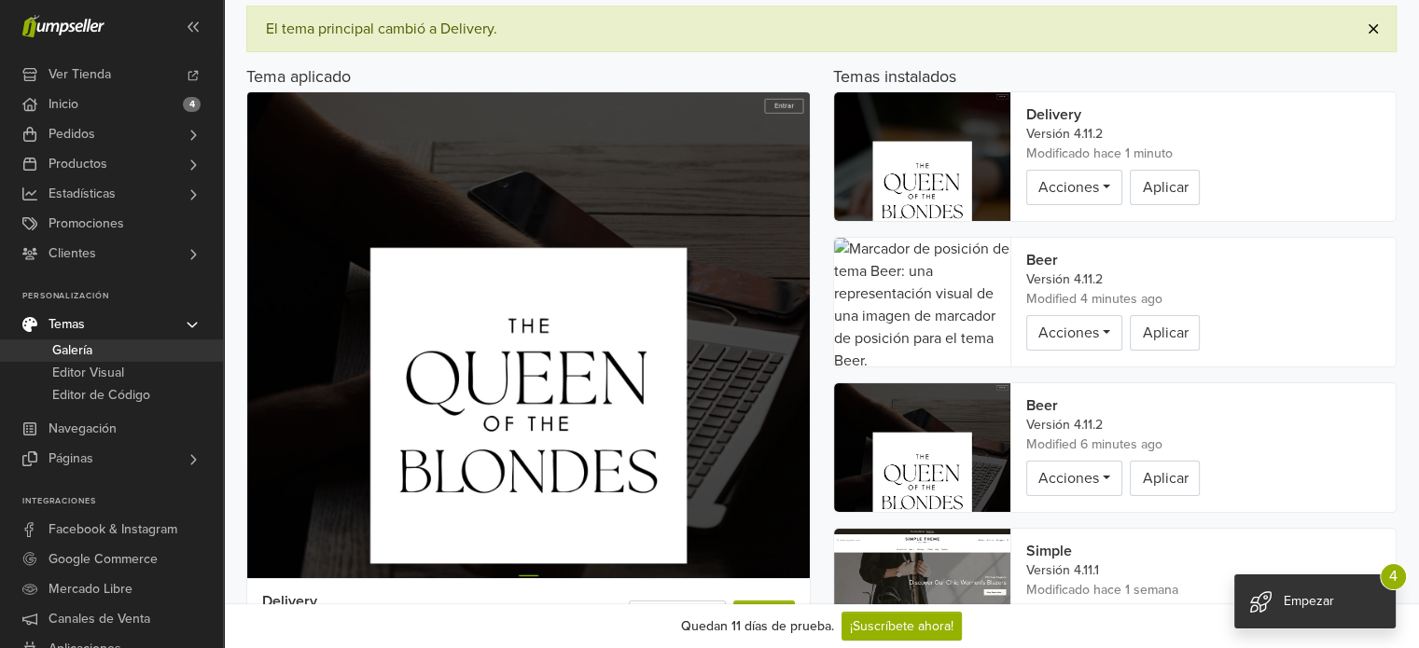
scroll to position [187, 0]
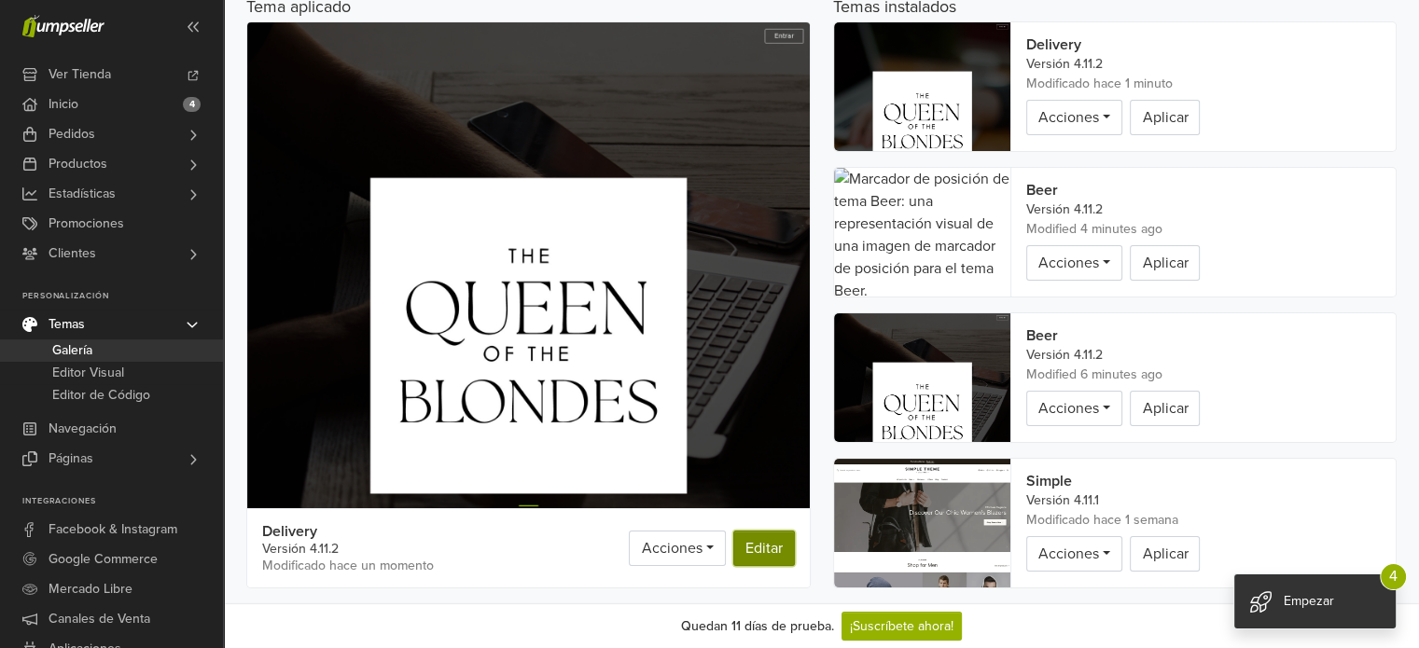
click at [759, 556] on link "Editar" at bounding box center [764, 548] width 62 height 35
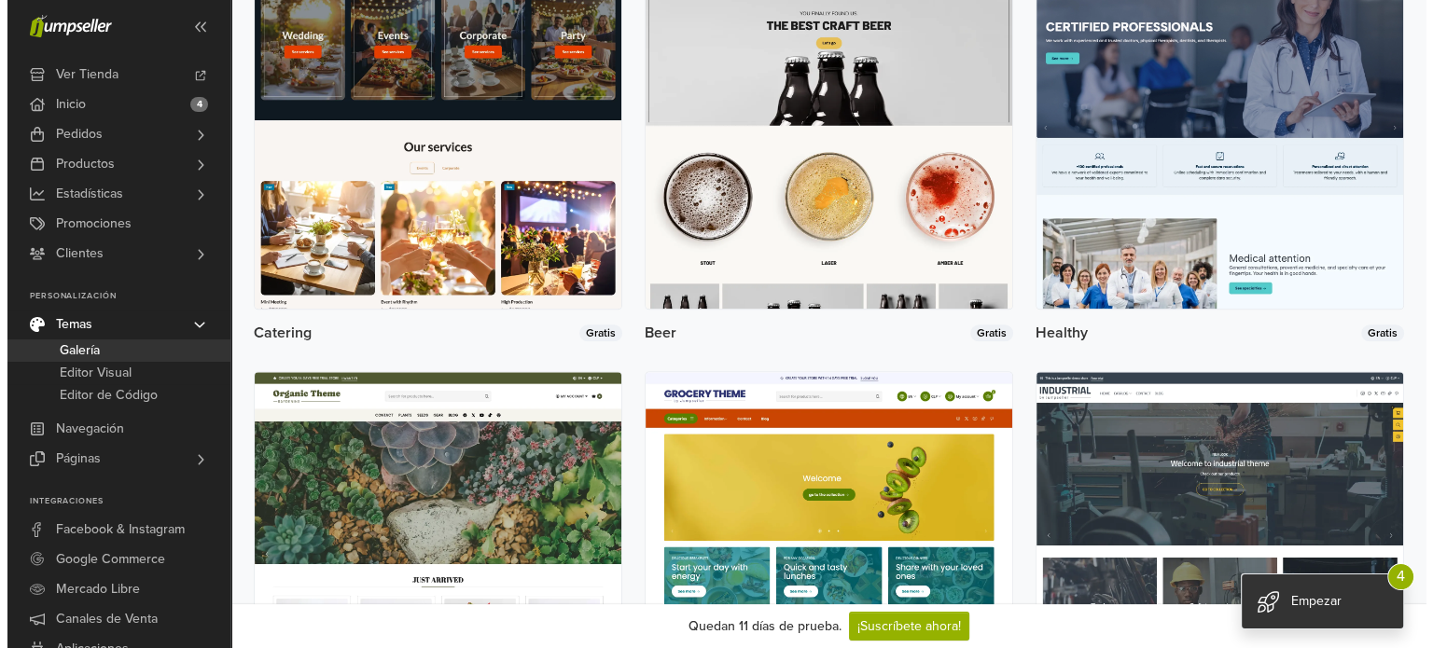
scroll to position [2053, 0]
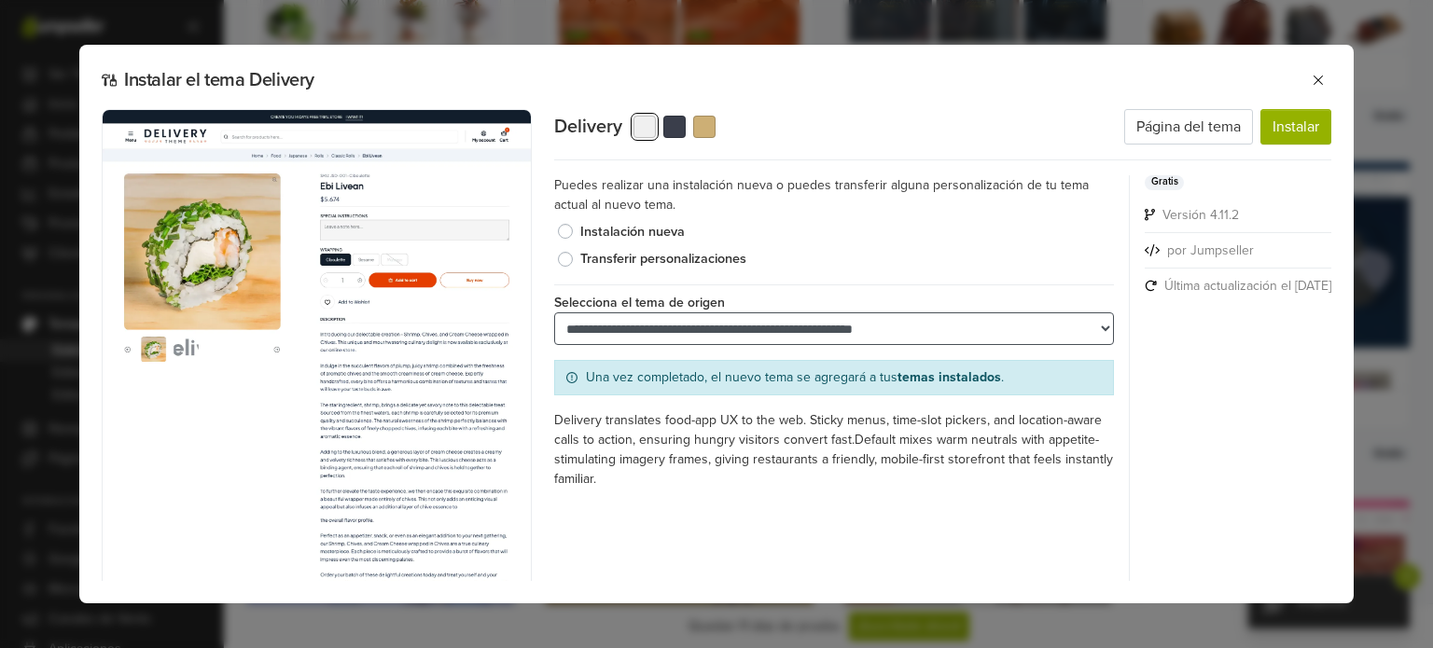
click at [1019, 327] on select "**********" at bounding box center [834, 329] width 560 height 33
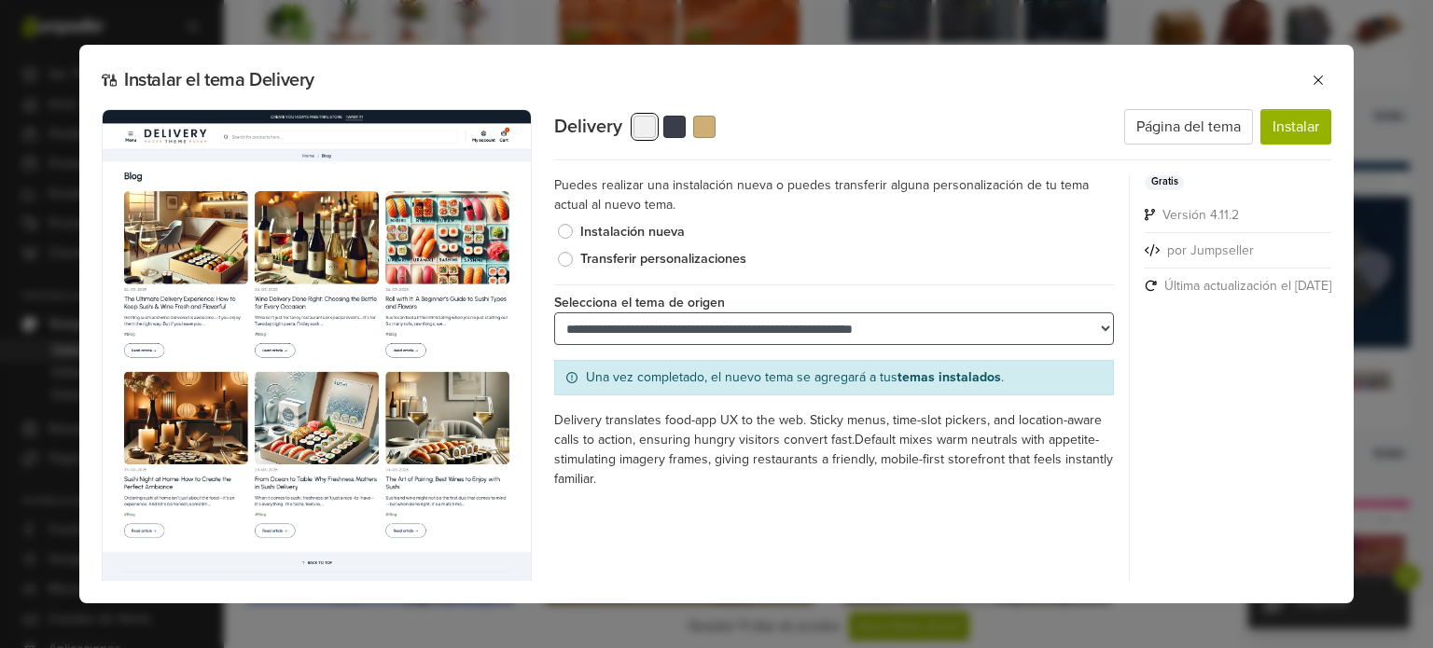
click at [996, 323] on select "**********" at bounding box center [834, 329] width 560 height 33
click at [999, 286] on p "Selecciona el tema de origen" at bounding box center [834, 299] width 560 height 28
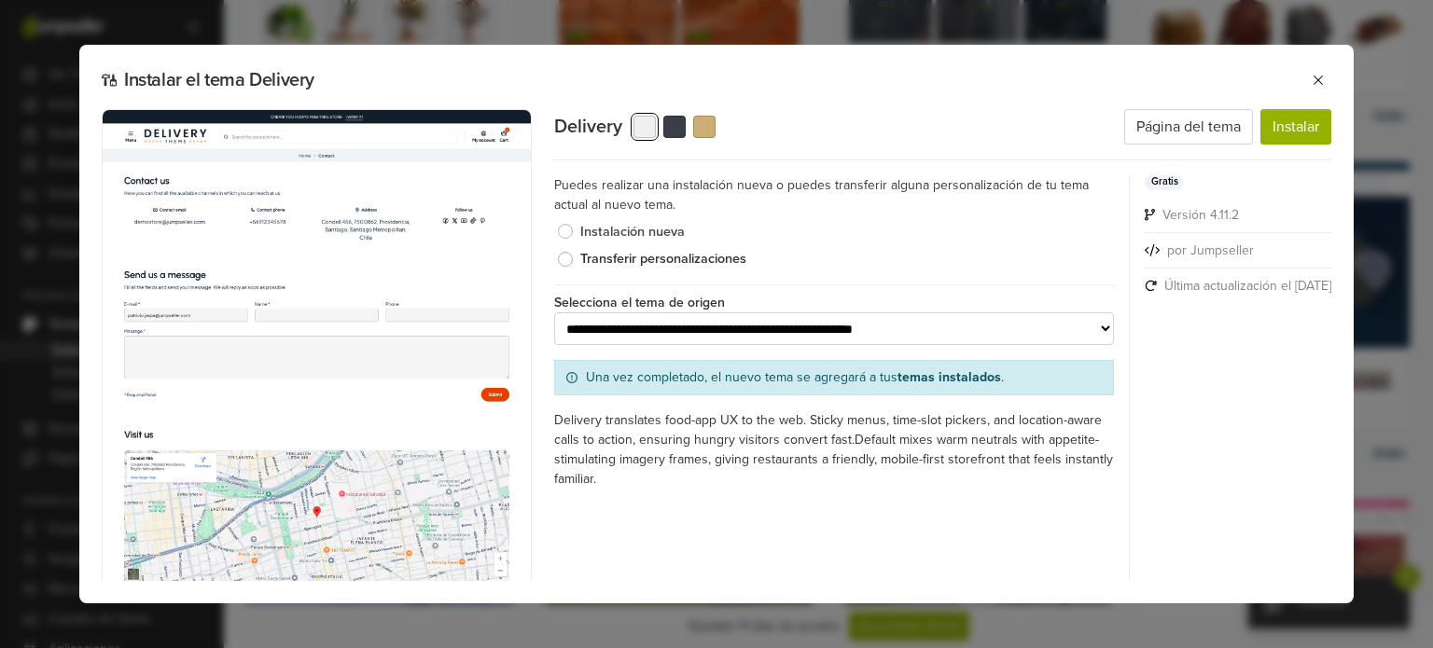
click at [580, 231] on label "Instalación nueva" at bounding box center [847, 232] width 534 height 21
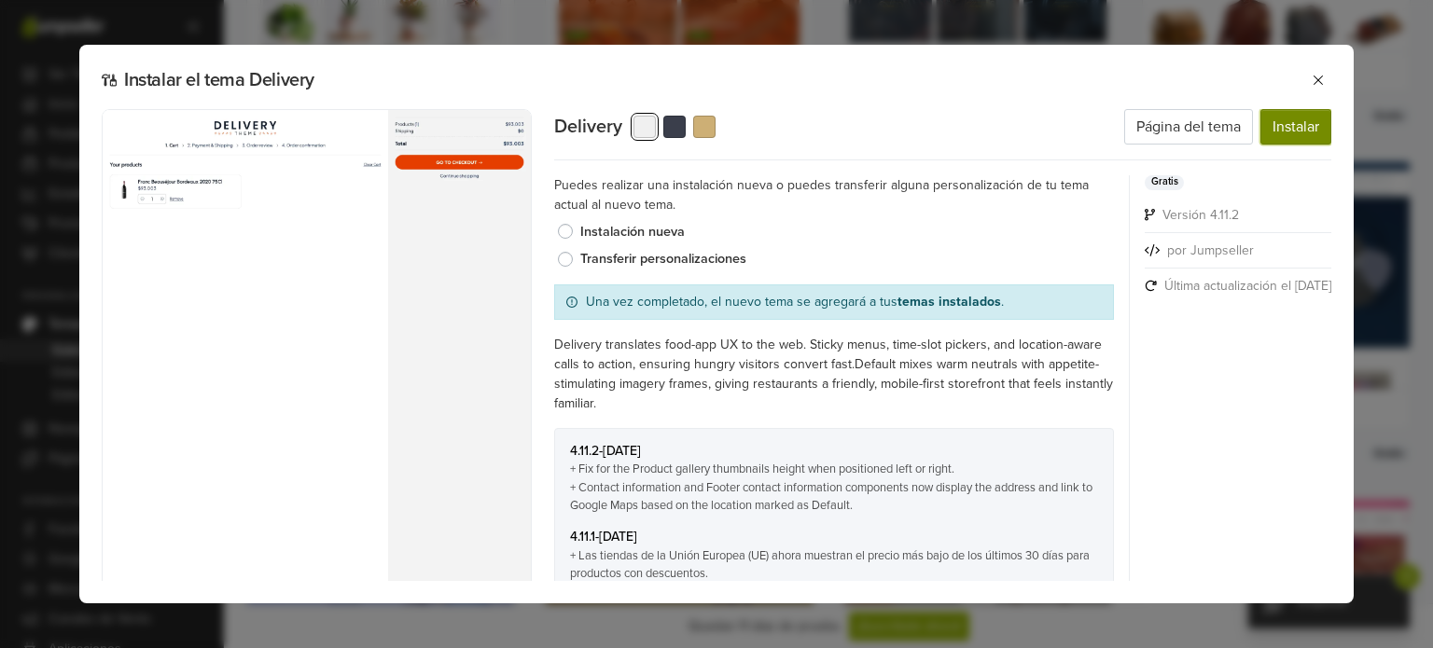
click at [1292, 136] on button "Instalar" at bounding box center [1296, 126] width 71 height 35
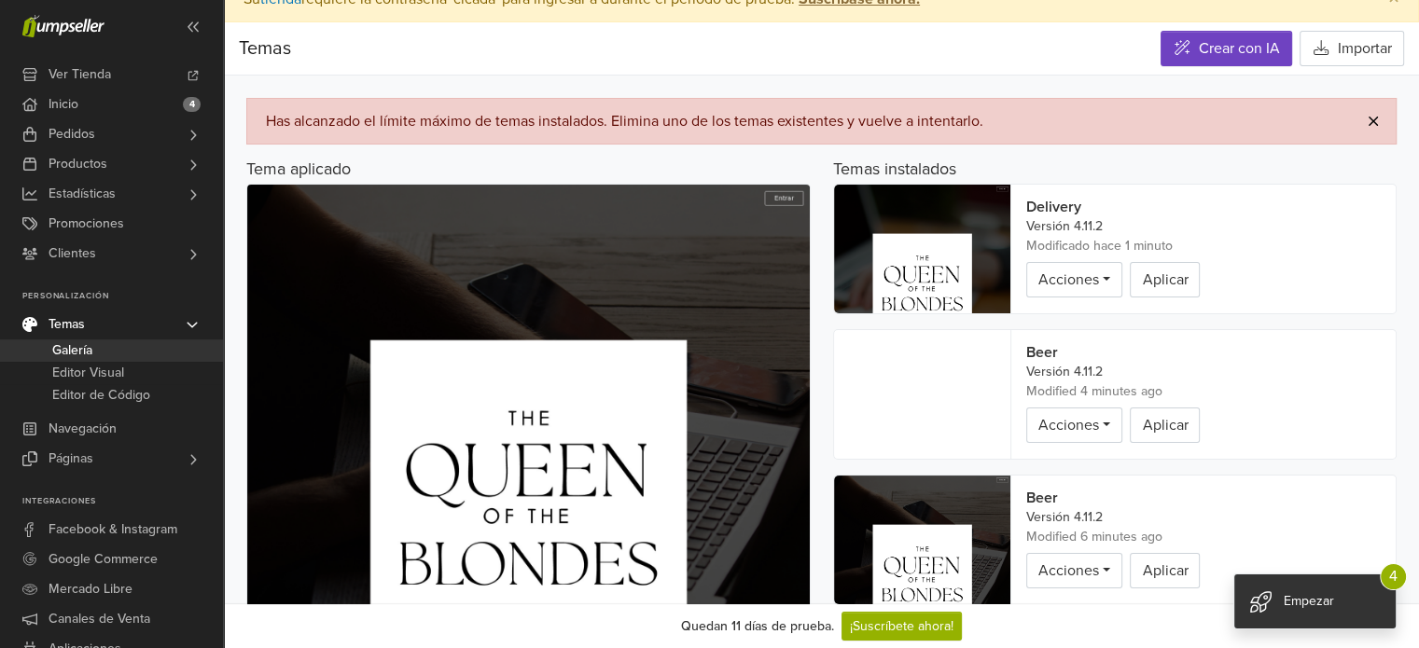
scroll to position [93, 0]
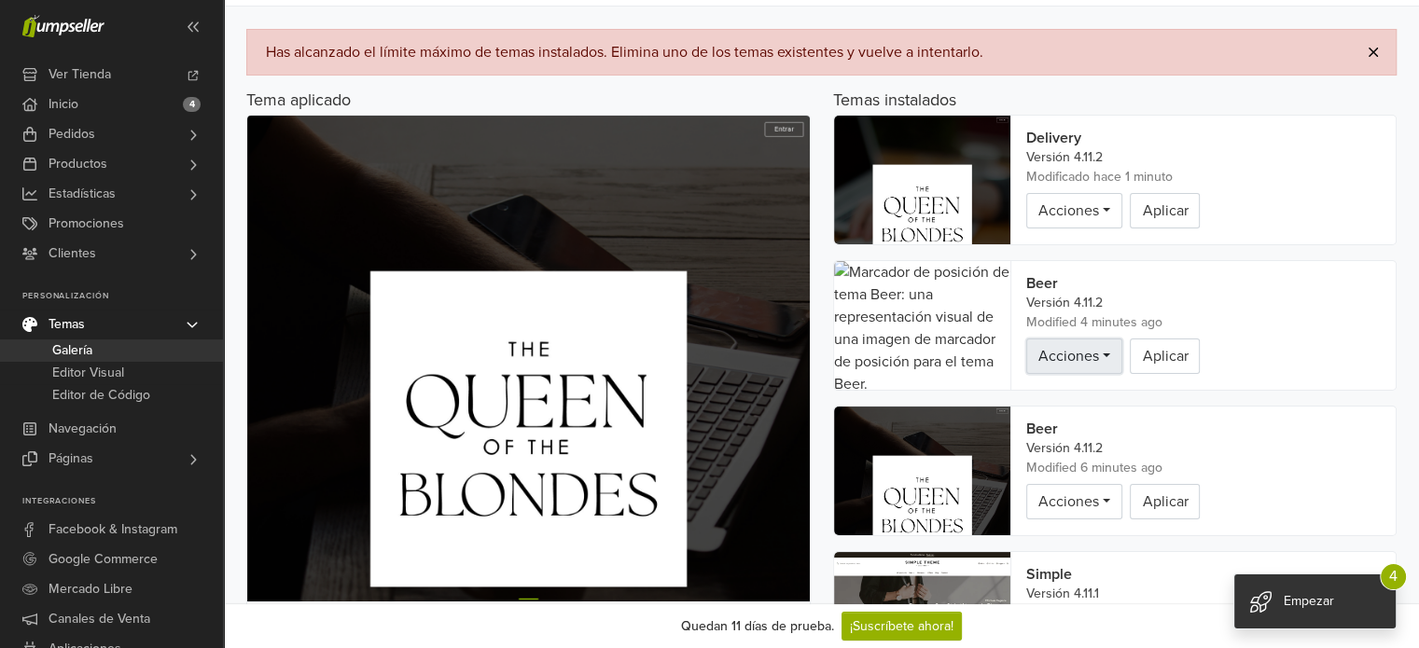
click at [1082, 343] on link "Acciones" at bounding box center [1074, 356] width 96 height 35
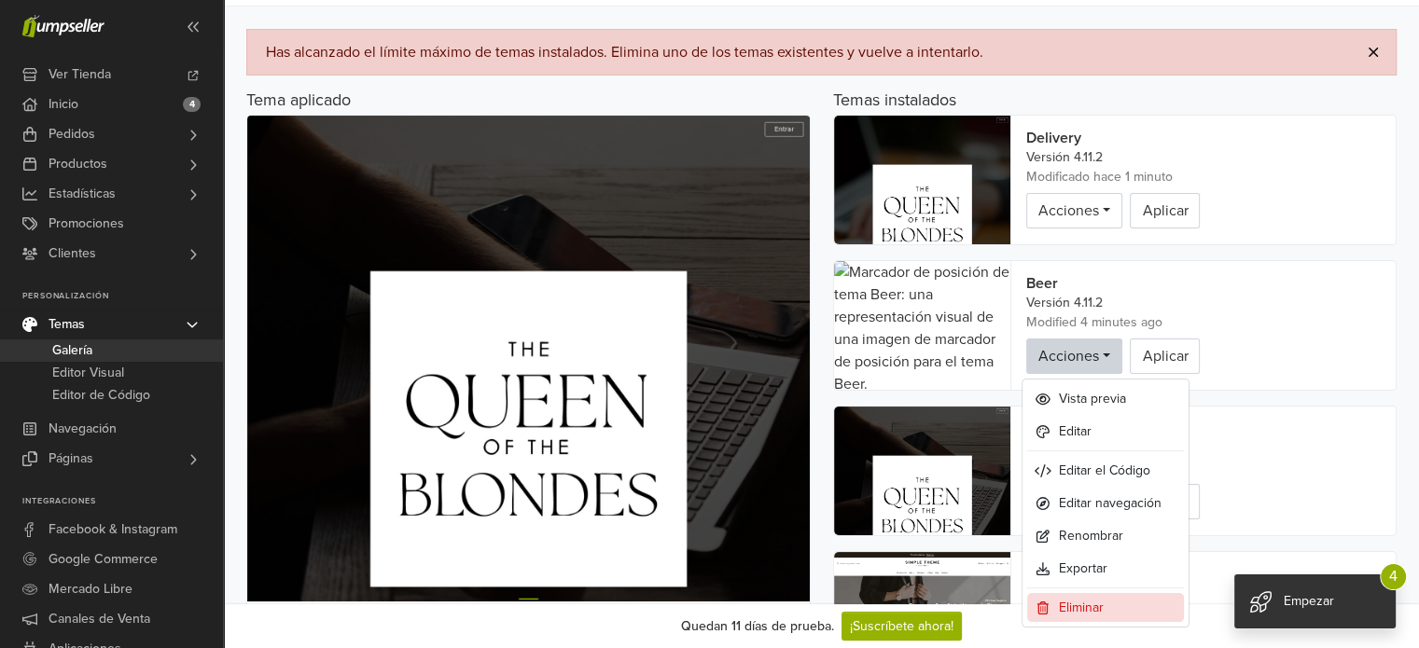
click at [1066, 611] on link "Eliminar" at bounding box center [1105, 607] width 157 height 29
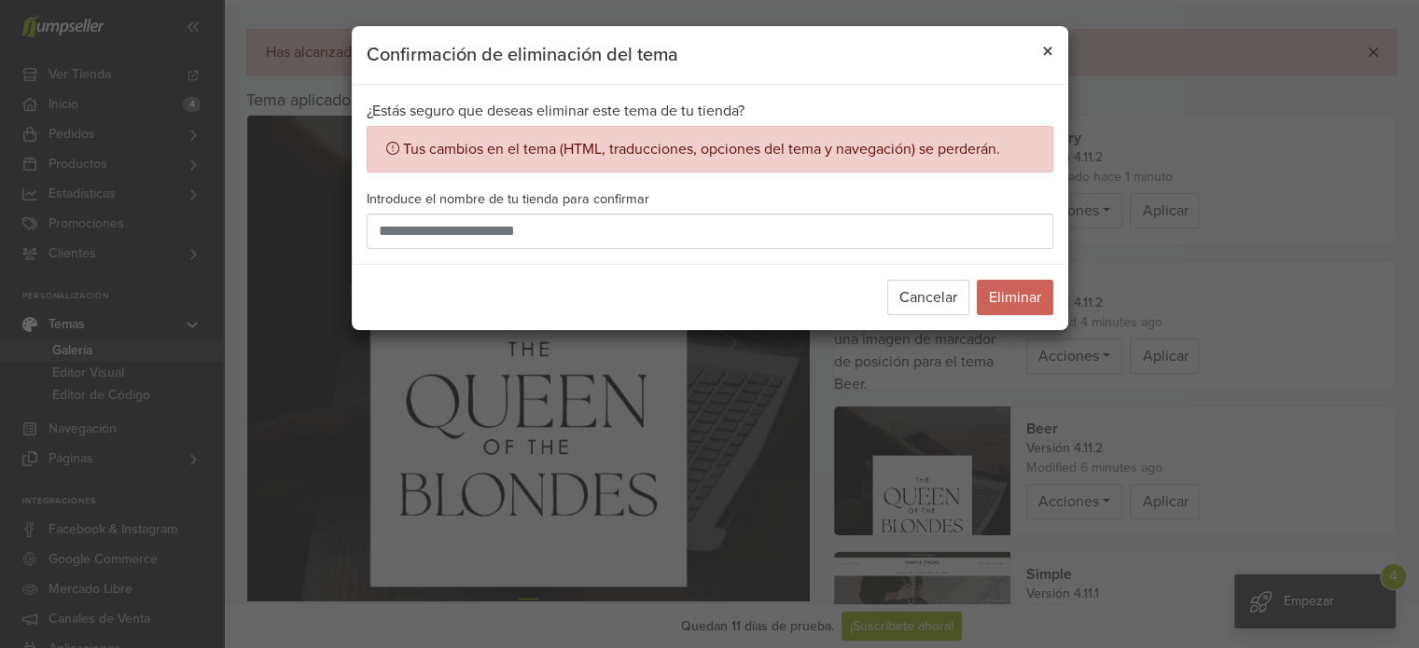
click at [1044, 45] on span "×" at bounding box center [1047, 51] width 11 height 27
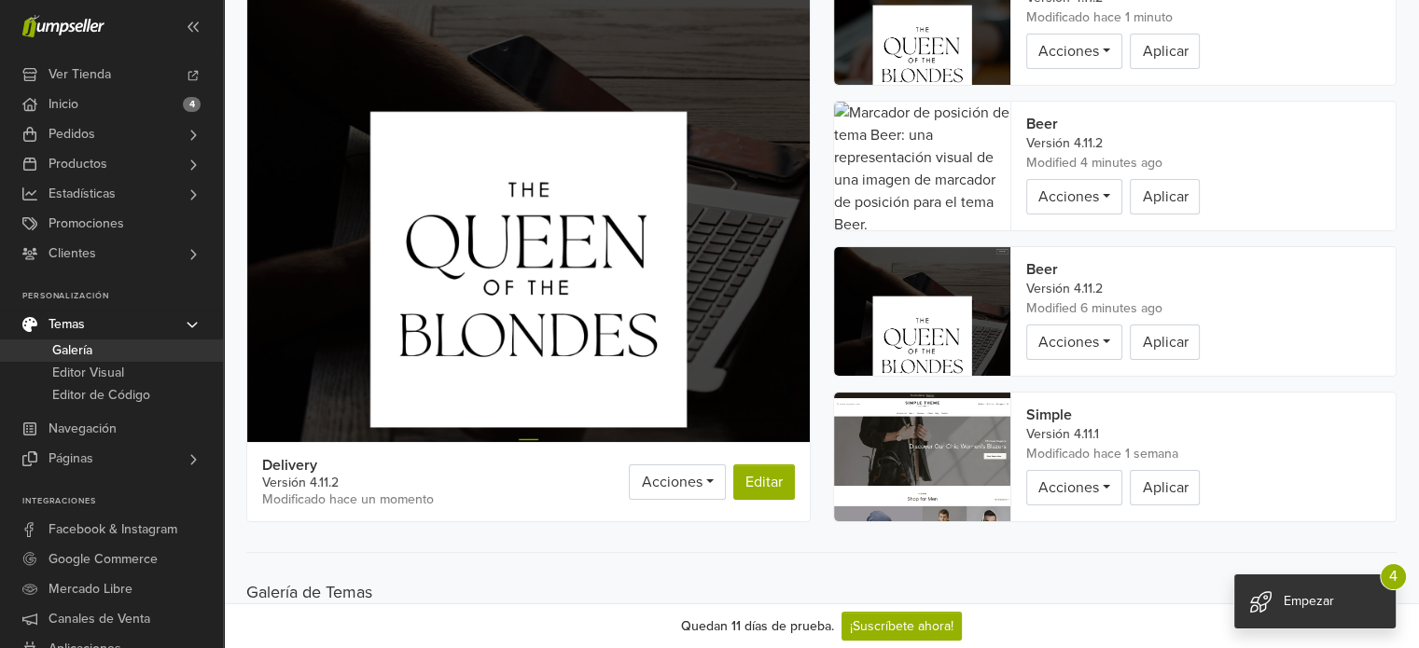
scroll to position [280, 0]
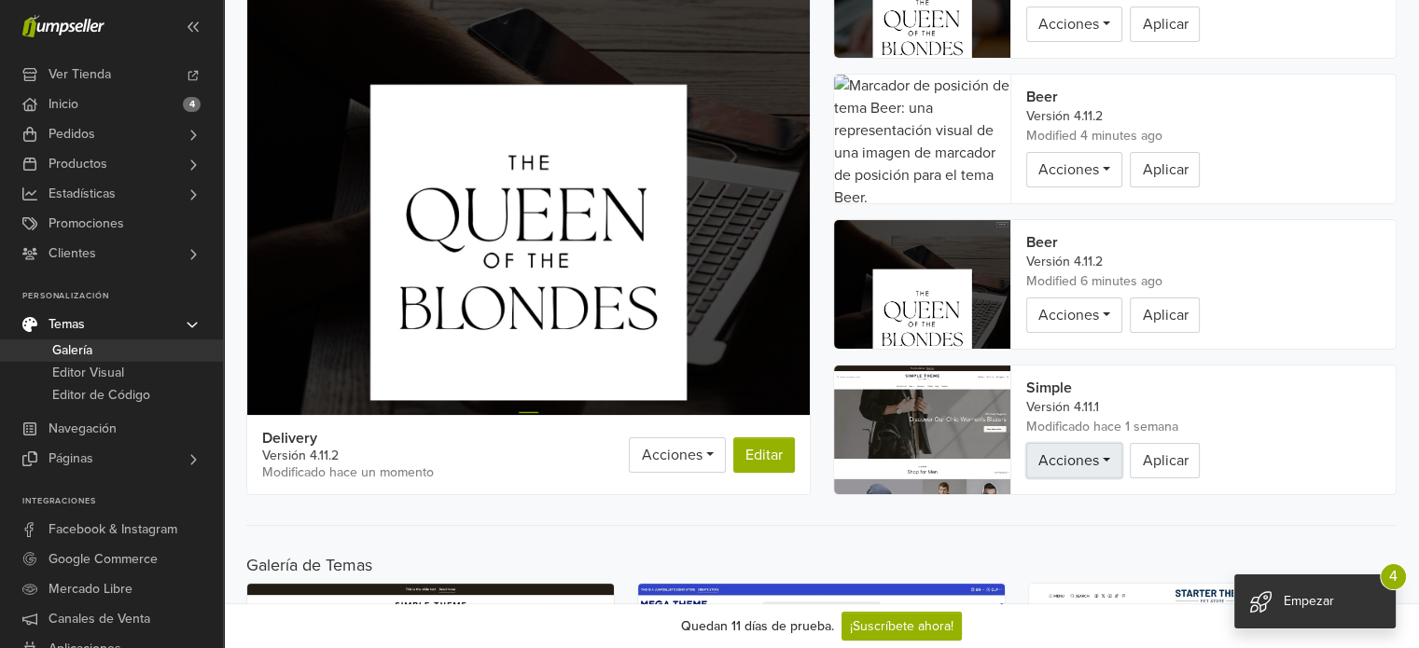
click at [1081, 460] on span "Acciones" at bounding box center [1068, 461] width 61 height 19
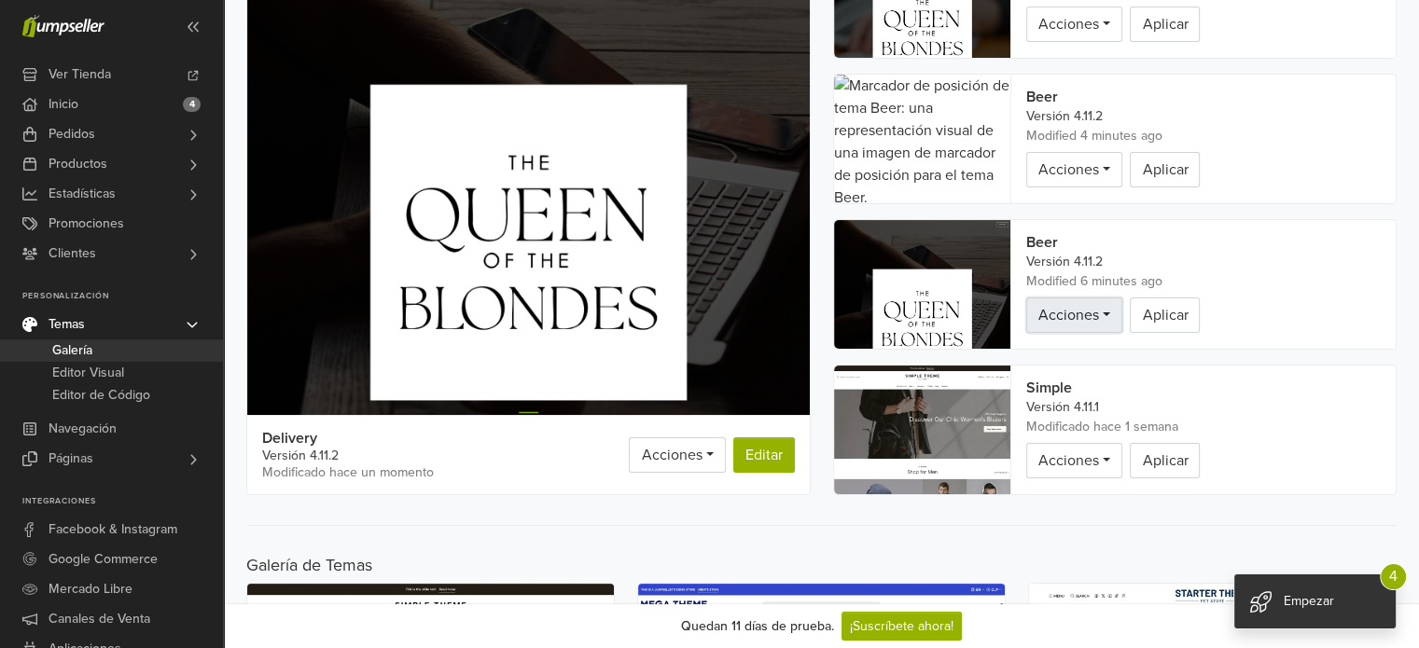
click at [1089, 306] on span "Acciones" at bounding box center [1068, 315] width 61 height 19
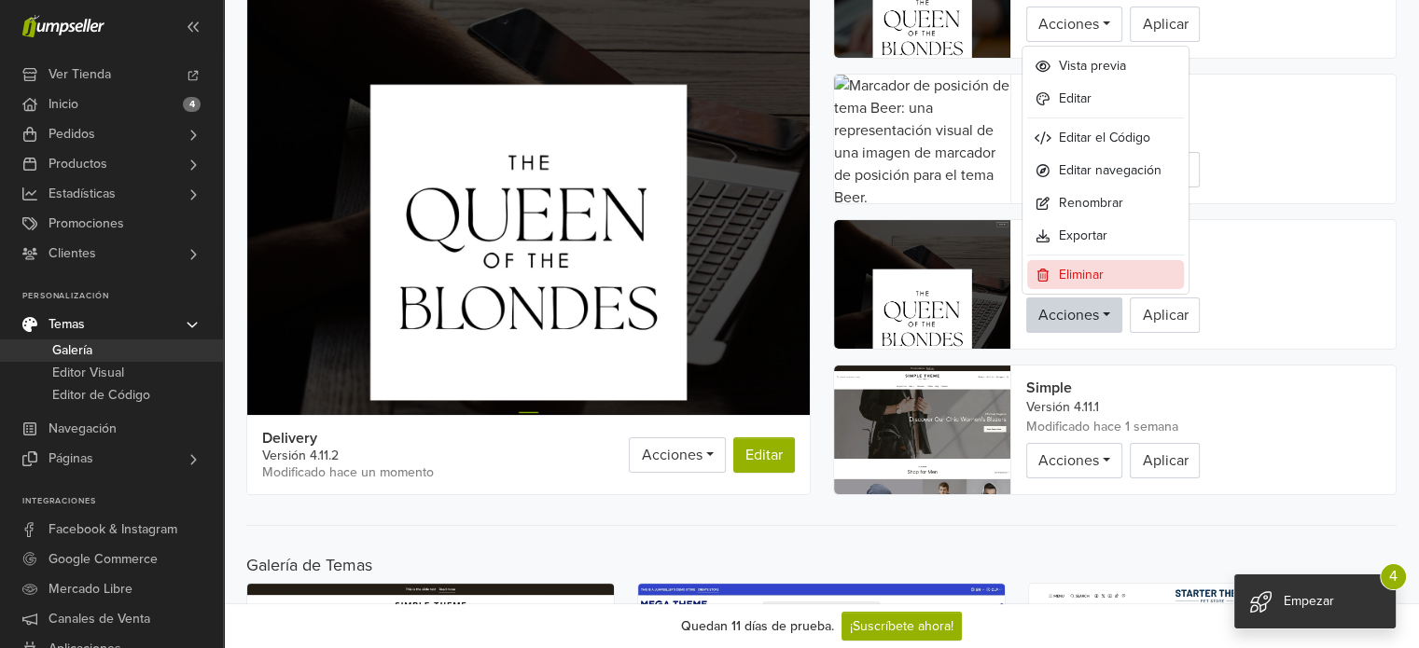
click at [1079, 278] on link "Eliminar" at bounding box center [1105, 274] width 157 height 29
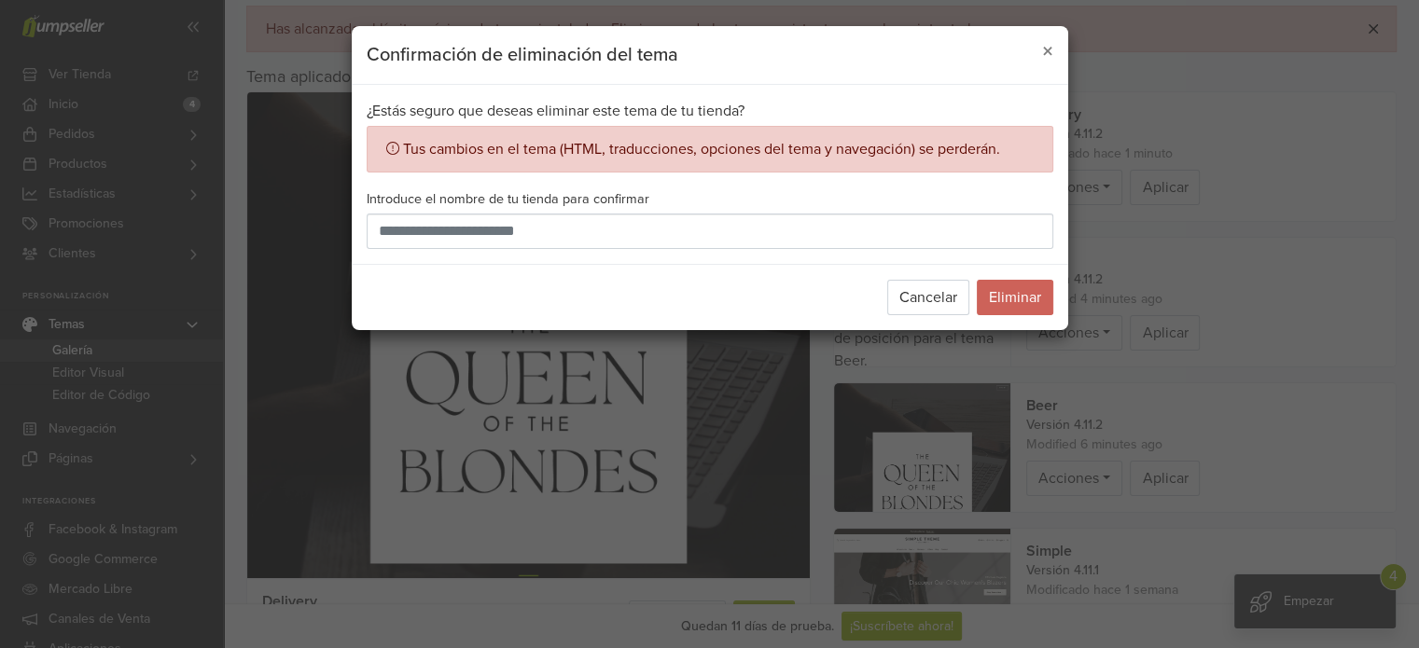
scroll to position [0, 0]
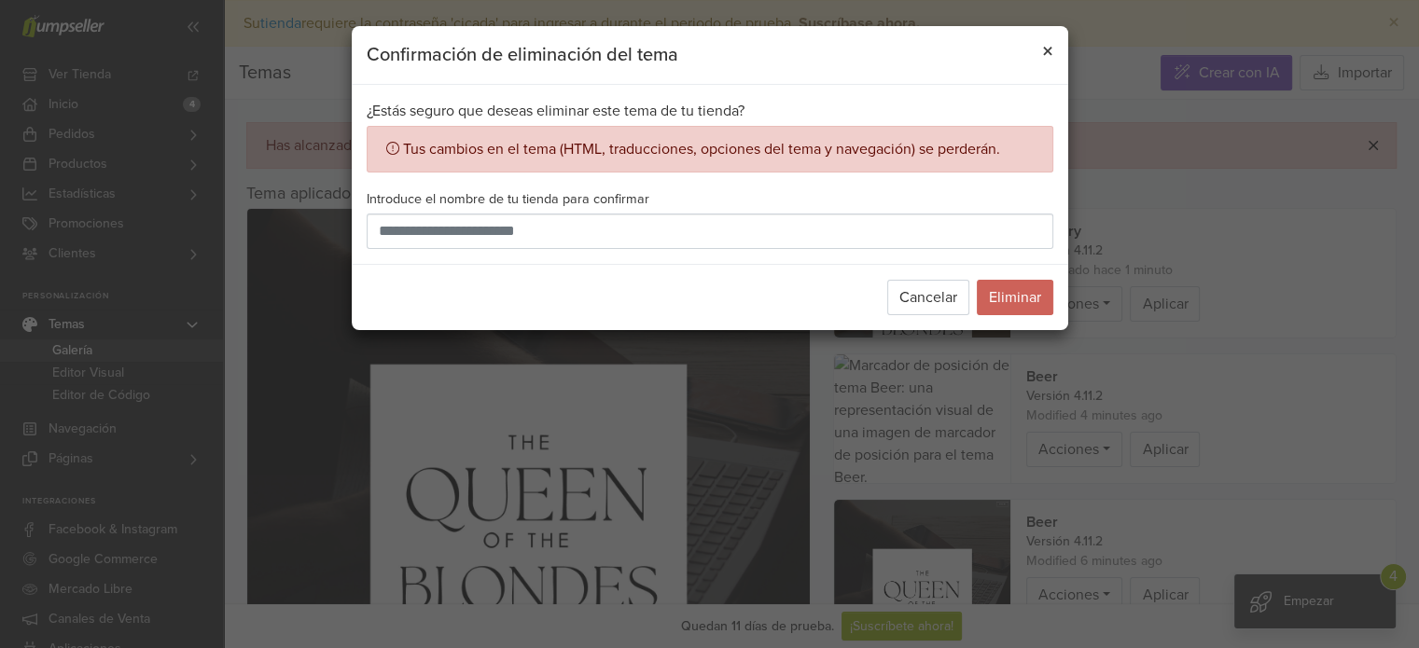
click at [1040, 36] on button "×" at bounding box center [1047, 52] width 41 height 52
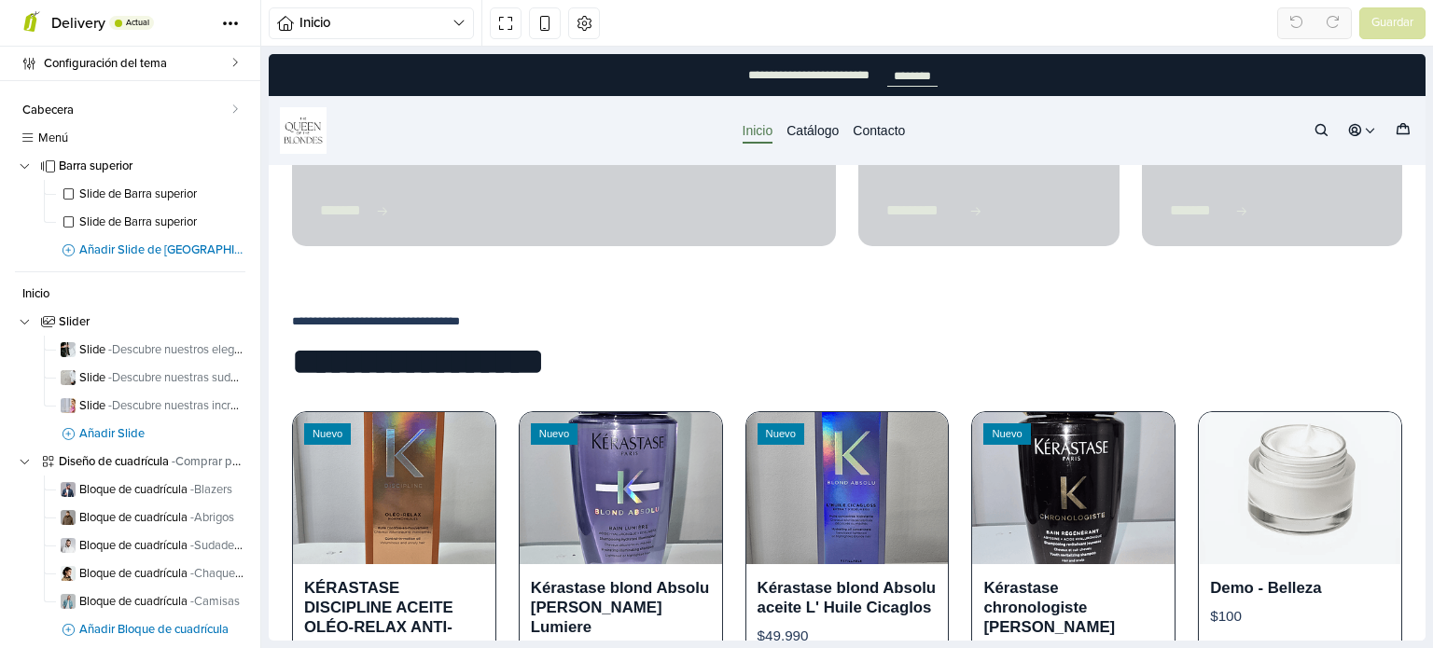
scroll to position [1213, 0]
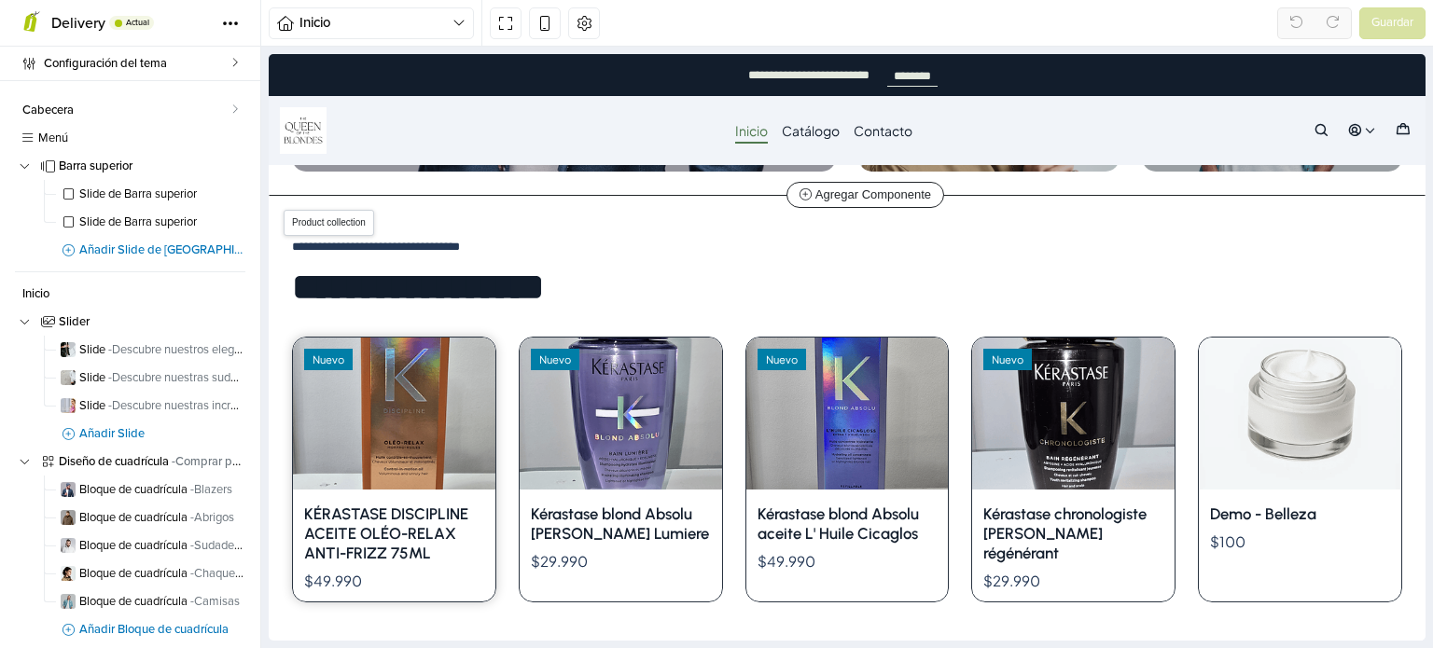
click at [369, 380] on div "Nuevo" at bounding box center [394, 414] width 202 height 152
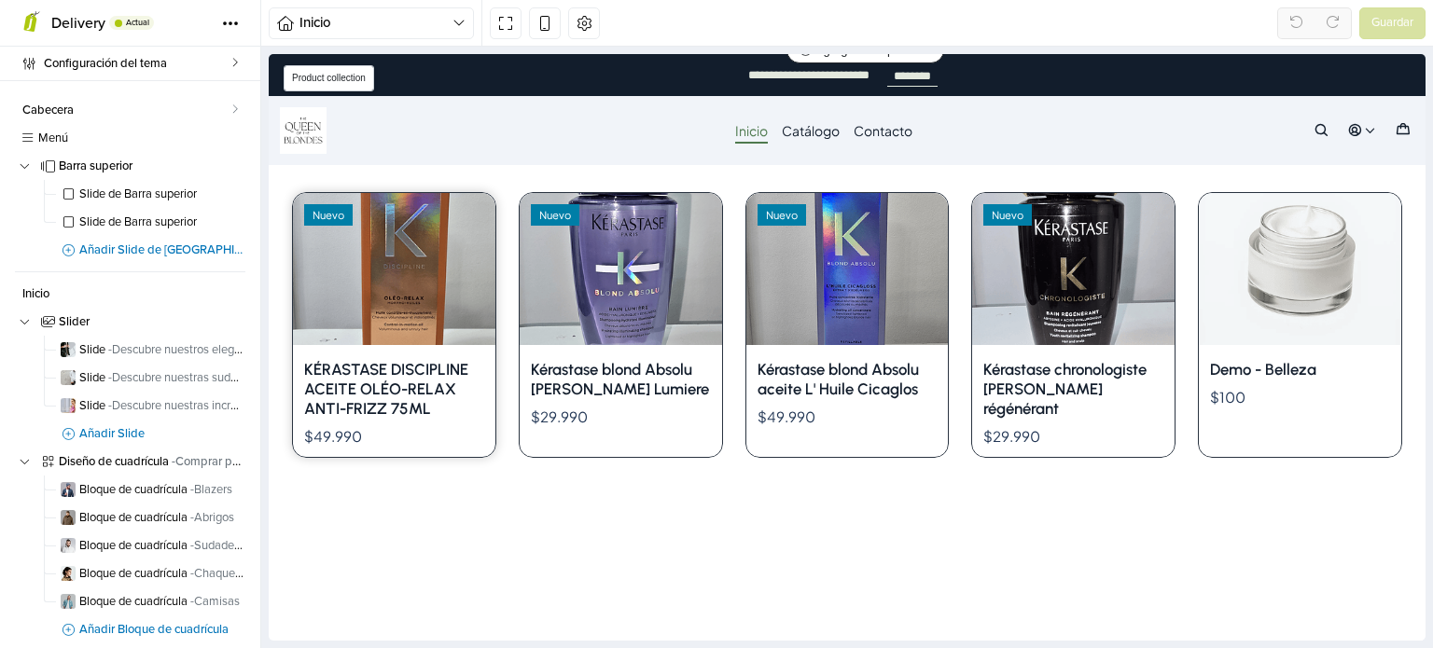
select select "******"
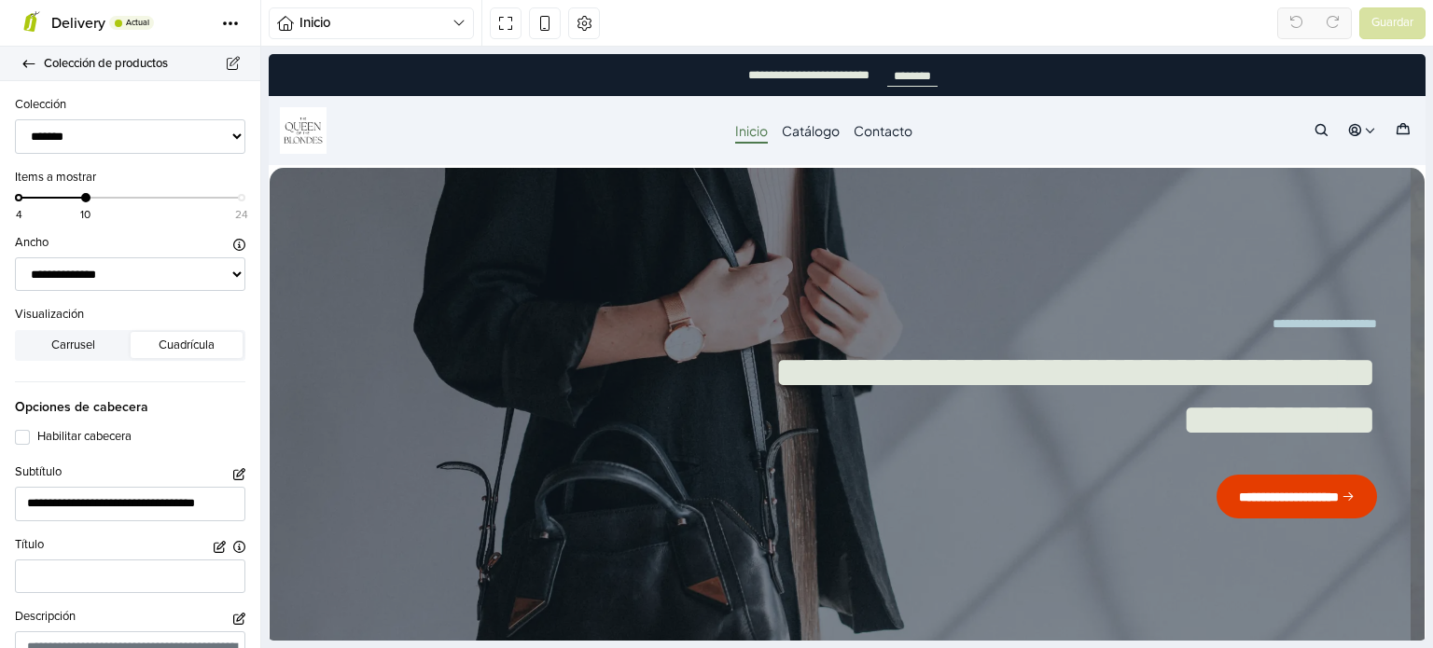
click at [24, 60] on icon at bounding box center [28, 64] width 15 height 12
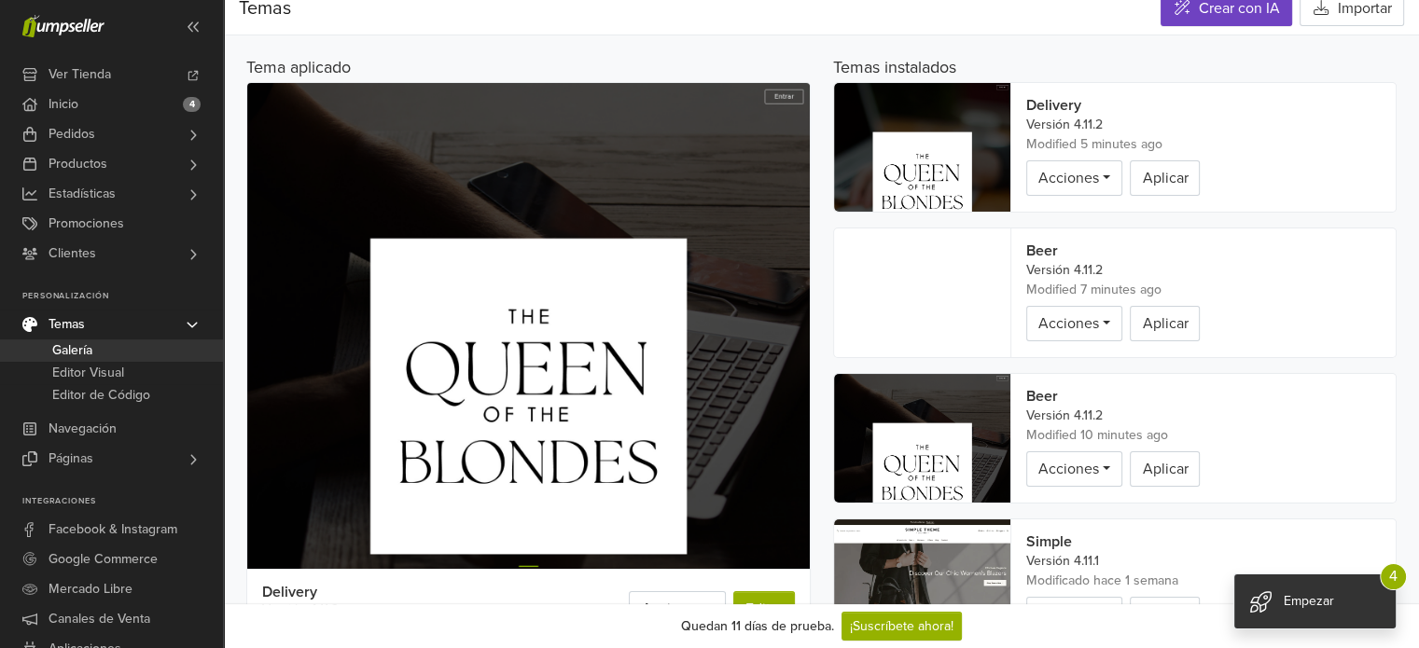
scroll to position [93, 0]
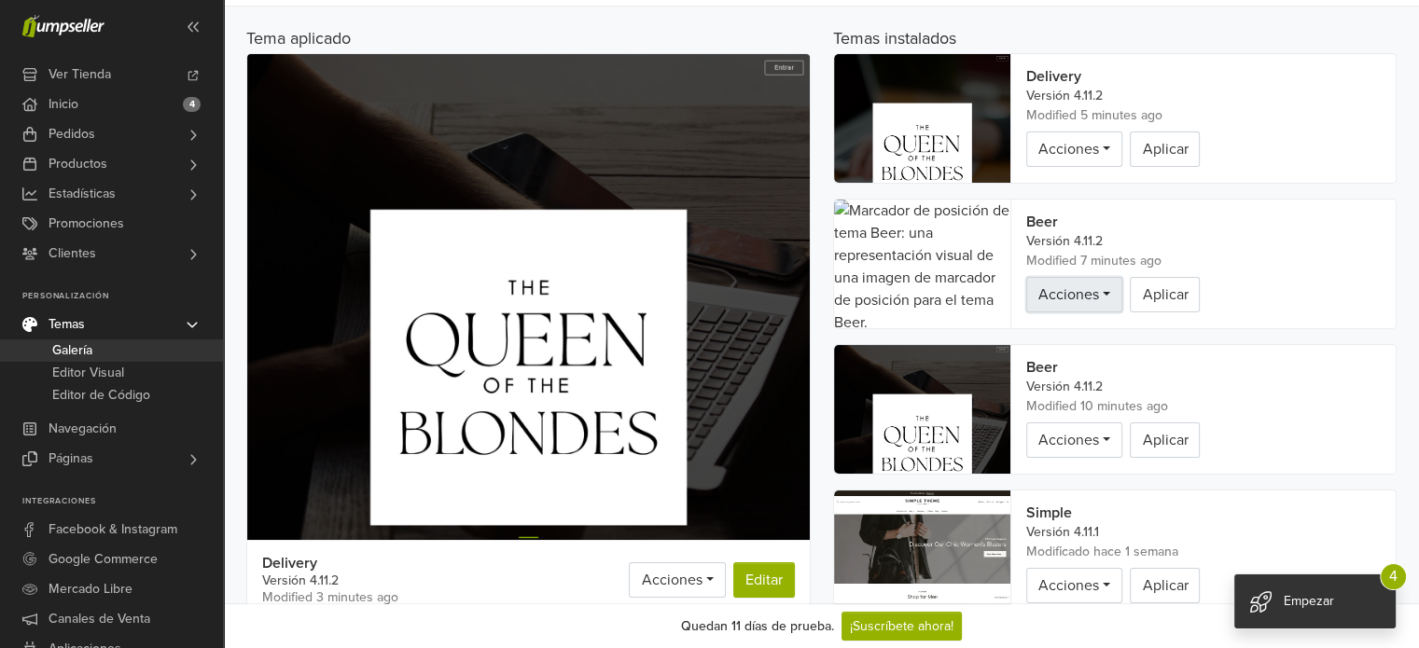
click at [1064, 296] on span "Acciones" at bounding box center [1068, 295] width 61 height 19
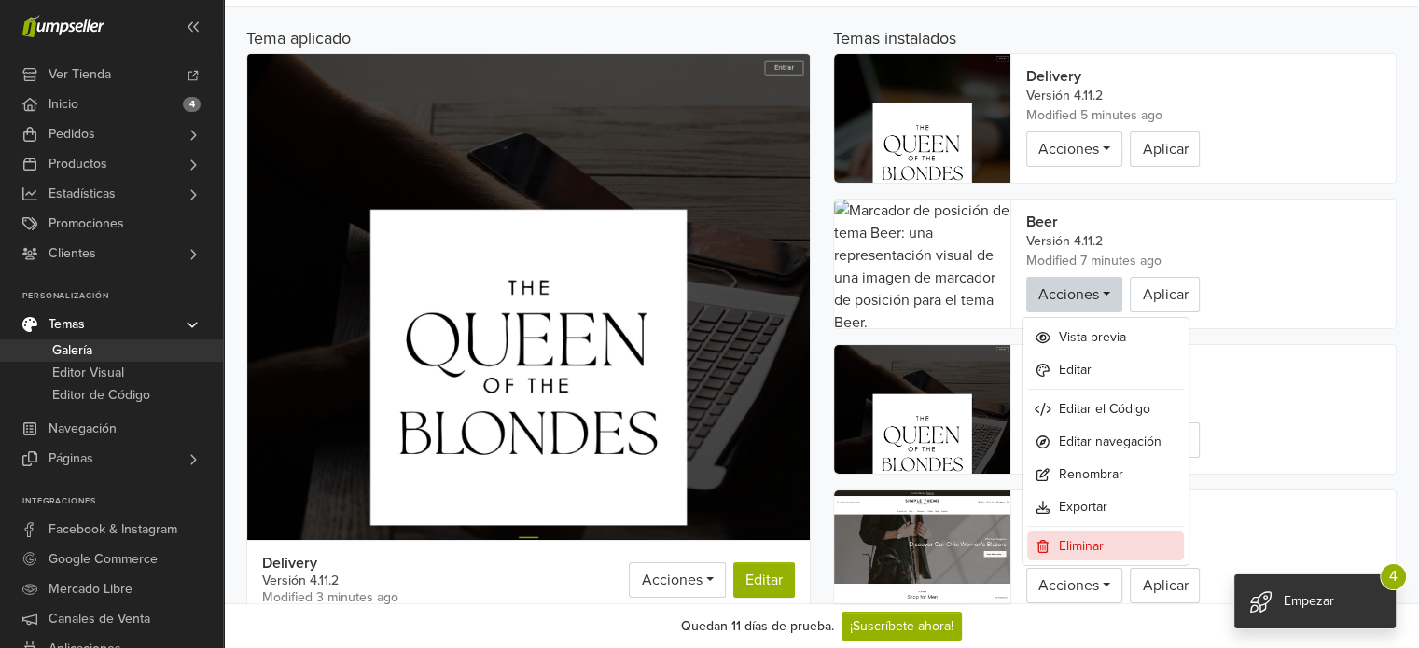
click at [1078, 557] on link "Eliminar" at bounding box center [1105, 546] width 157 height 29
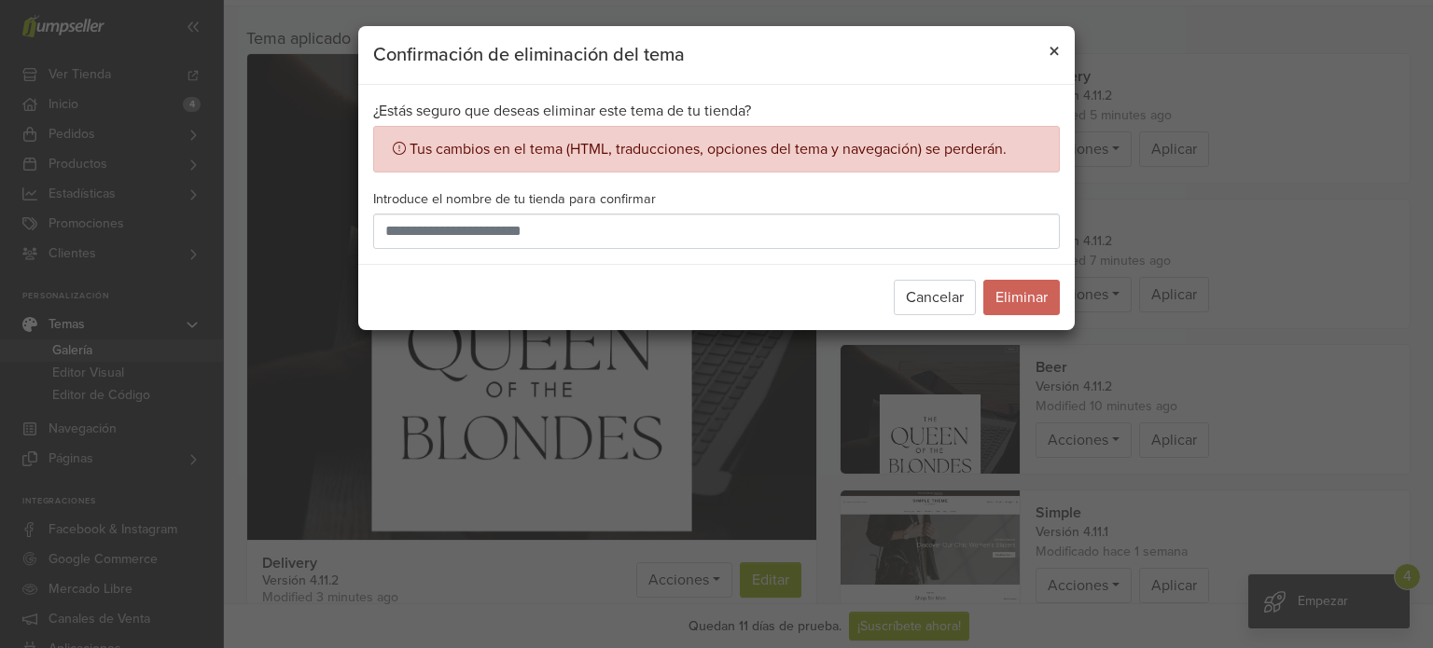
click at [1052, 53] on span "×" at bounding box center [1054, 51] width 11 height 27
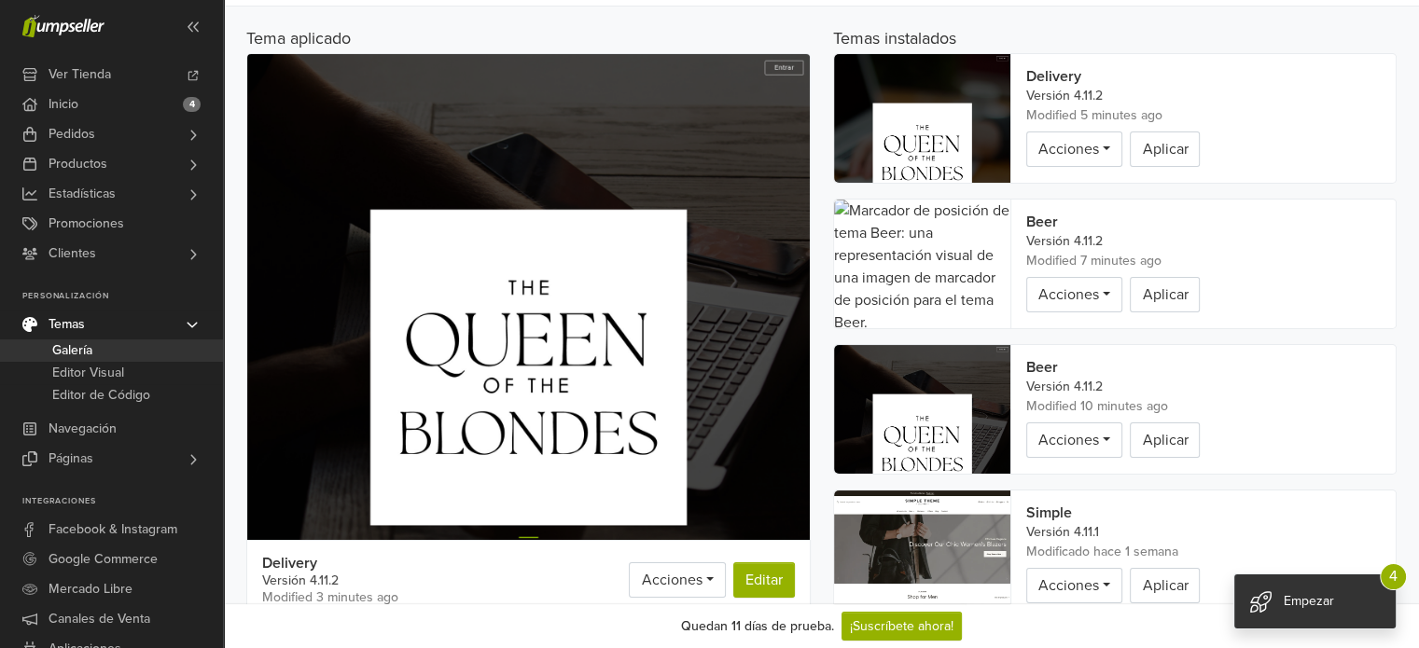
scroll to position [187, 0]
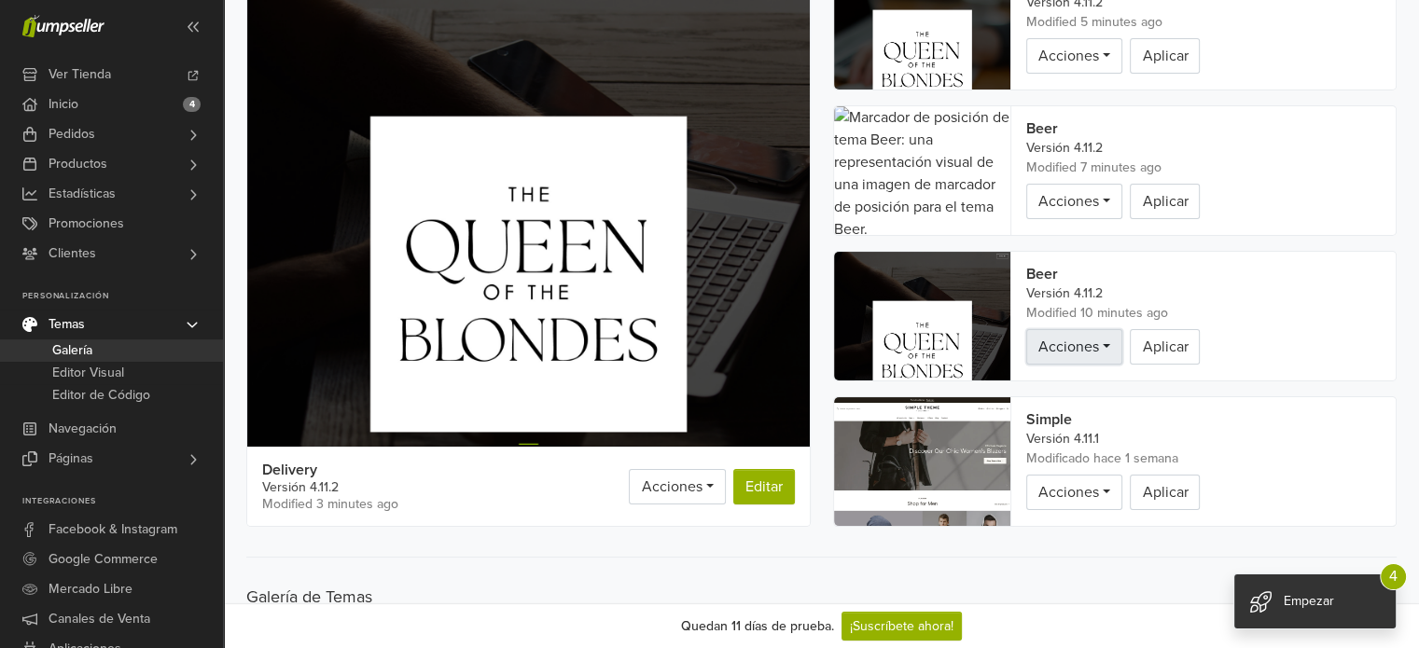
click at [1098, 351] on link "Acciones" at bounding box center [1074, 346] width 96 height 35
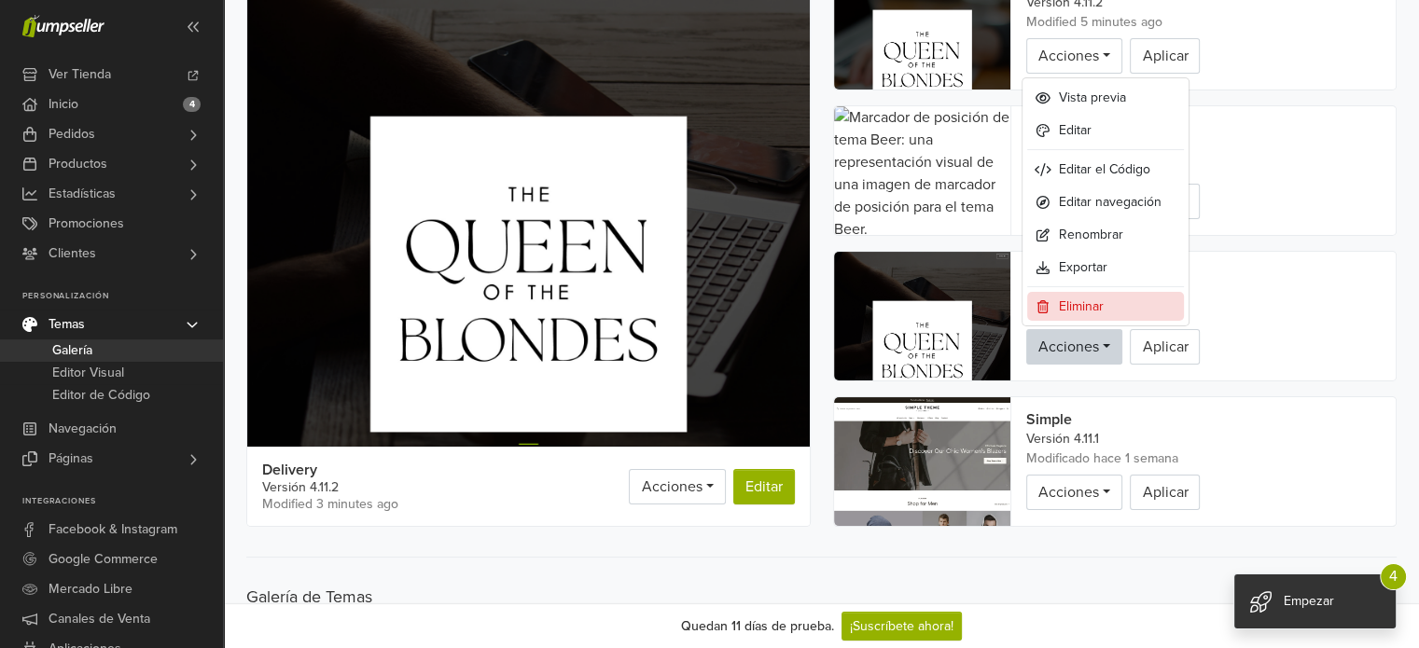
click at [1089, 304] on link "Eliminar" at bounding box center [1105, 306] width 157 height 29
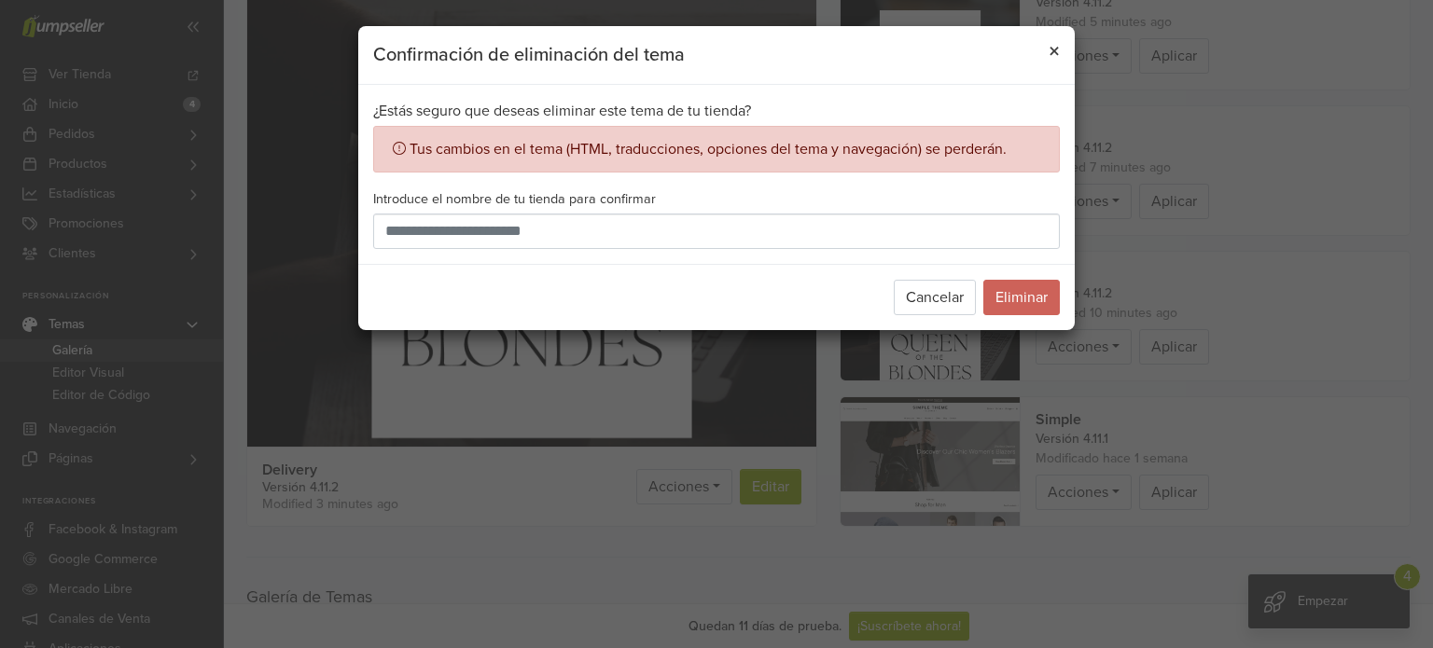
click at [1053, 46] on span "×" at bounding box center [1054, 51] width 11 height 27
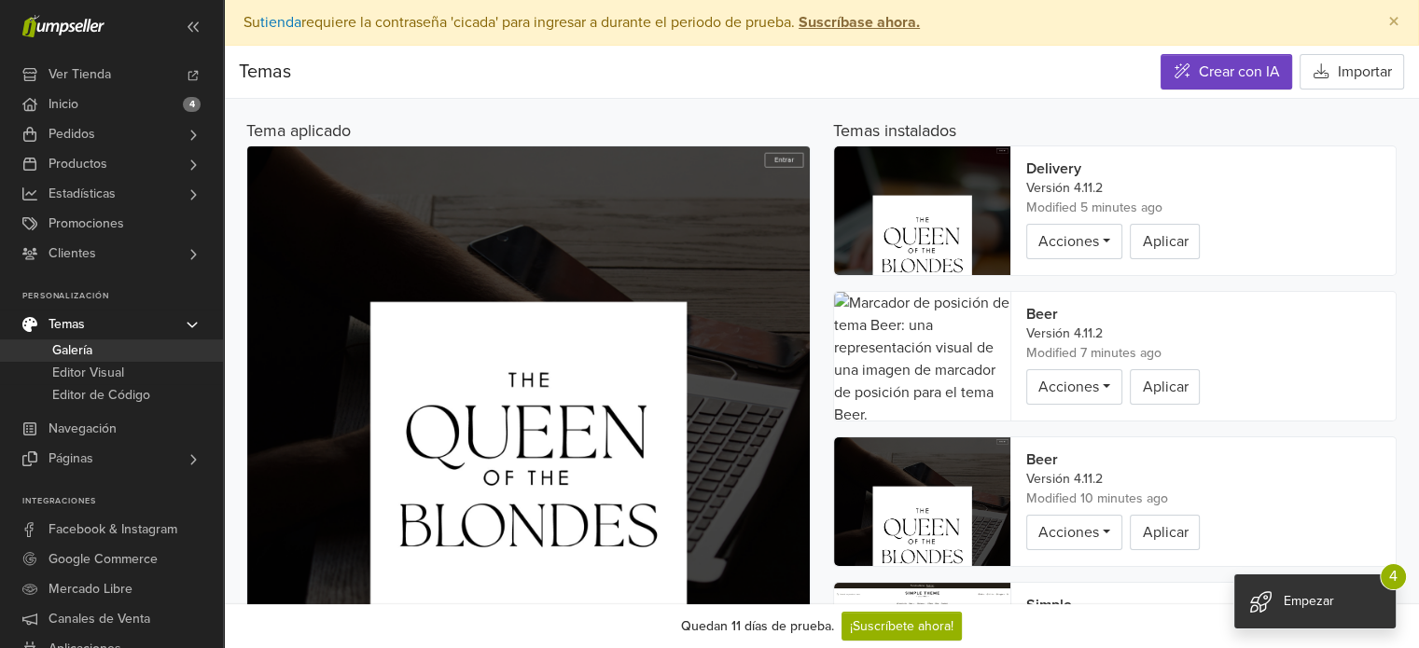
scroll to position [0, 0]
click at [1389, 18] on span "×" at bounding box center [1393, 22] width 11 height 27
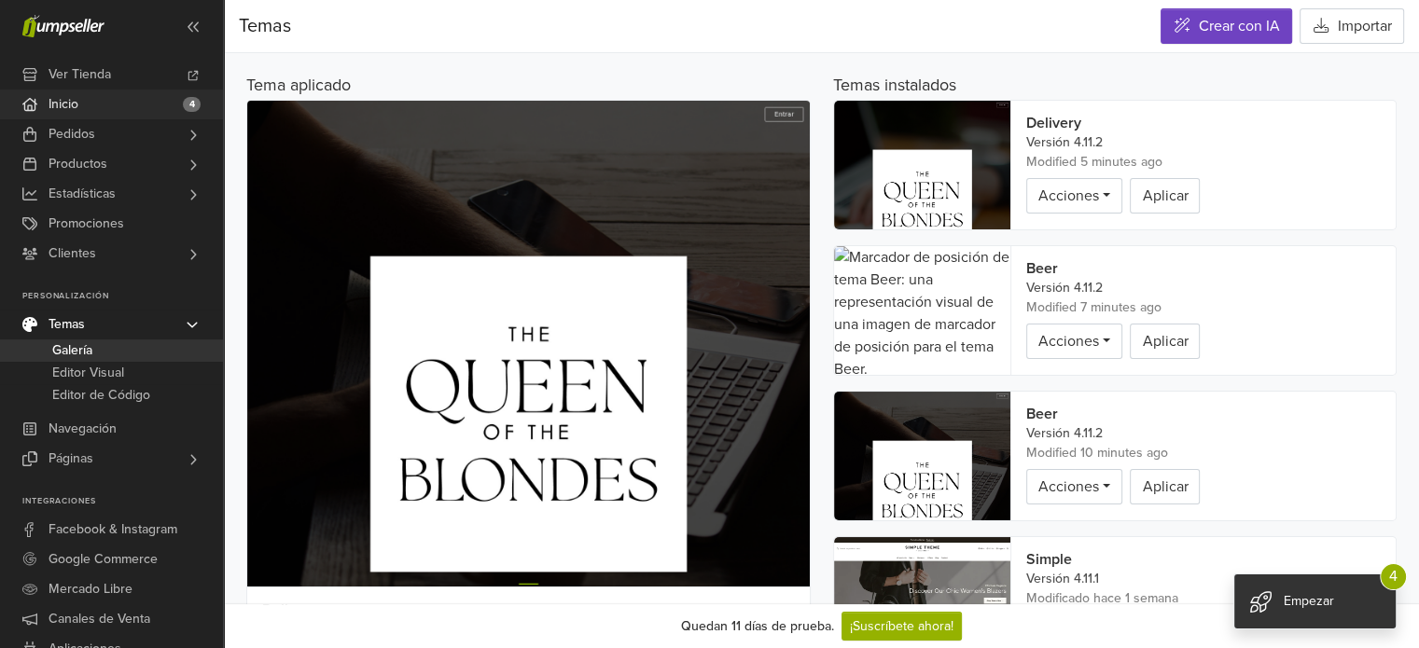
click at [131, 93] on link "Inicio 4" at bounding box center [111, 105] width 223 height 30
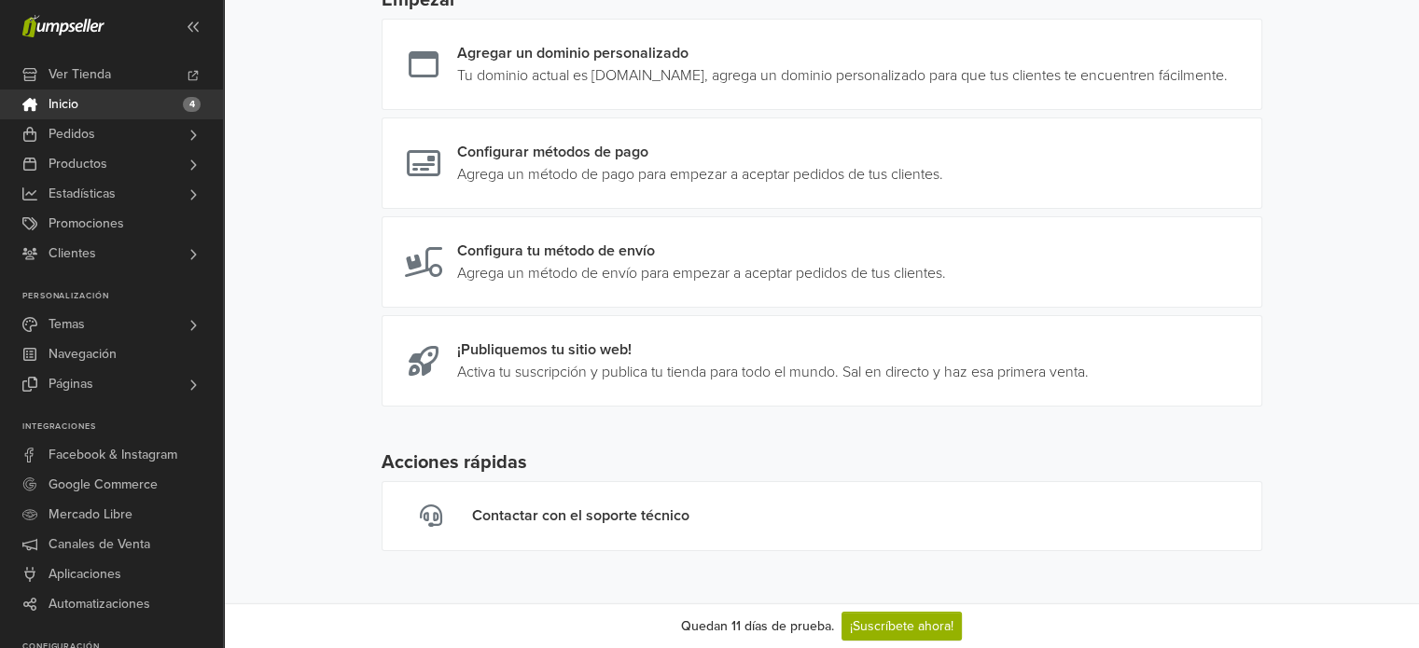
scroll to position [288, 0]
click at [131, 328] on link "Temas" at bounding box center [111, 325] width 223 height 30
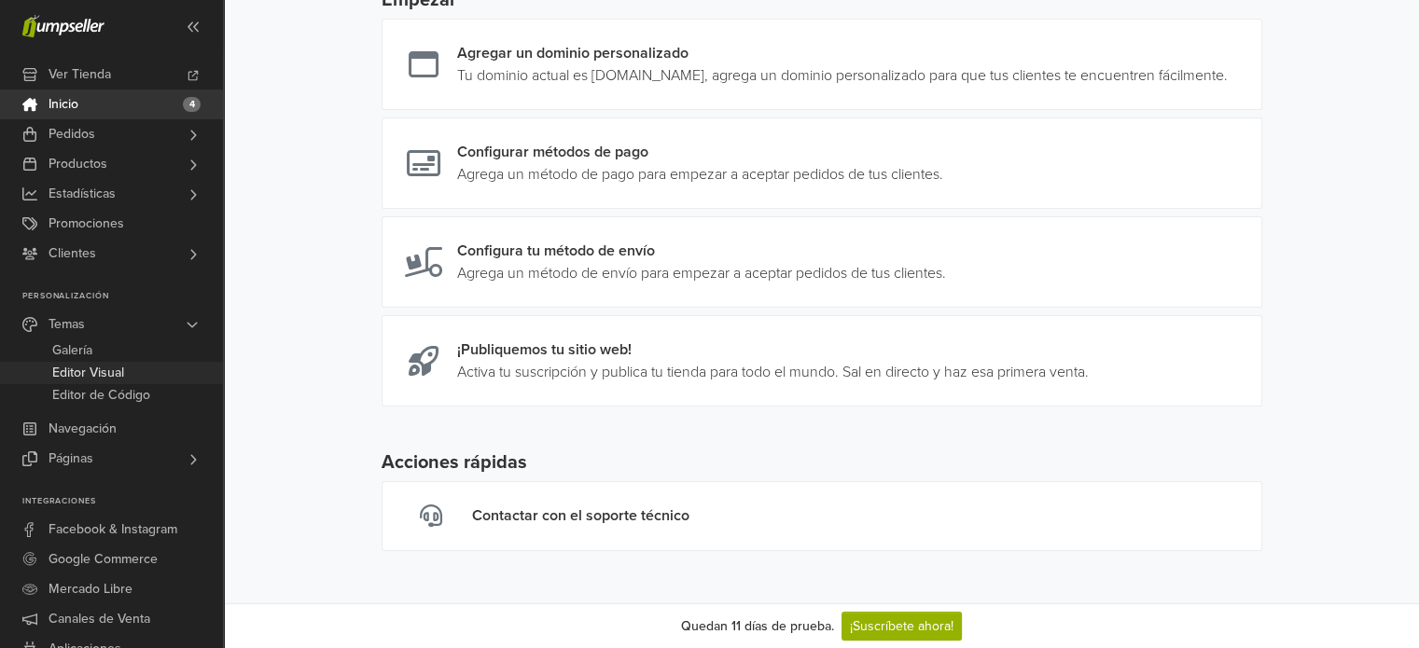
click at [97, 369] on span "Editor Visual" at bounding box center [88, 373] width 72 height 22
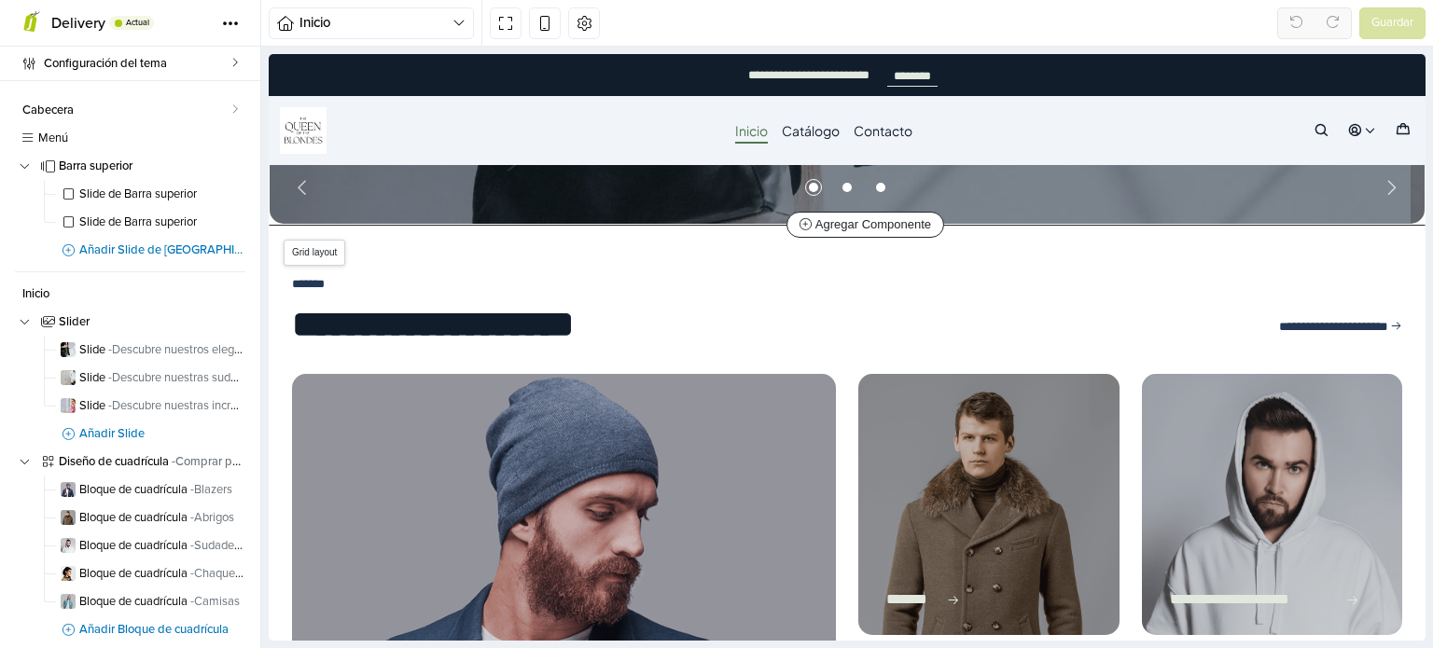
scroll to position [653, 0]
